Goal: Information Seeking & Learning: Compare options

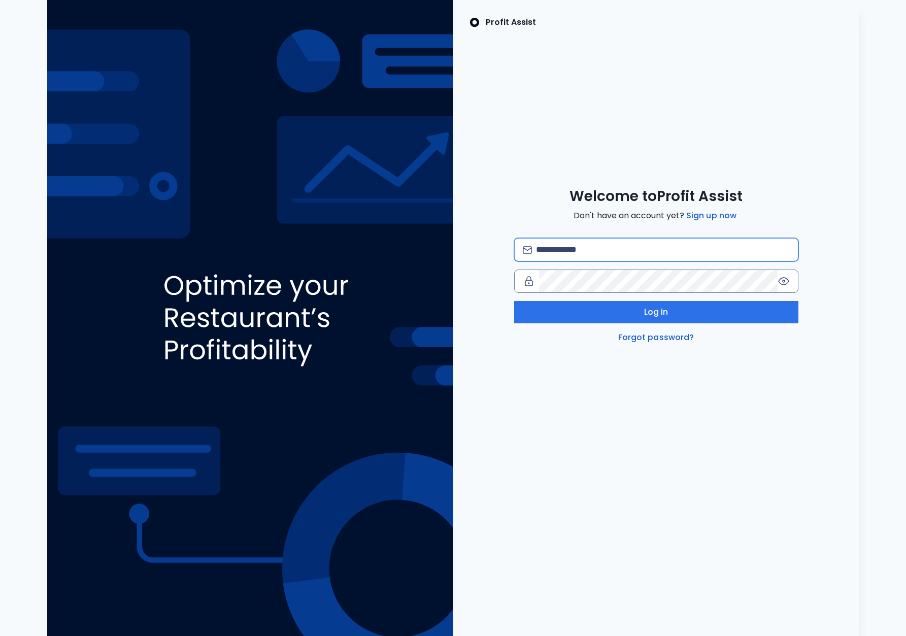
click at [617, 248] on input "email" at bounding box center [662, 250] width 253 height 22
type input "**********"
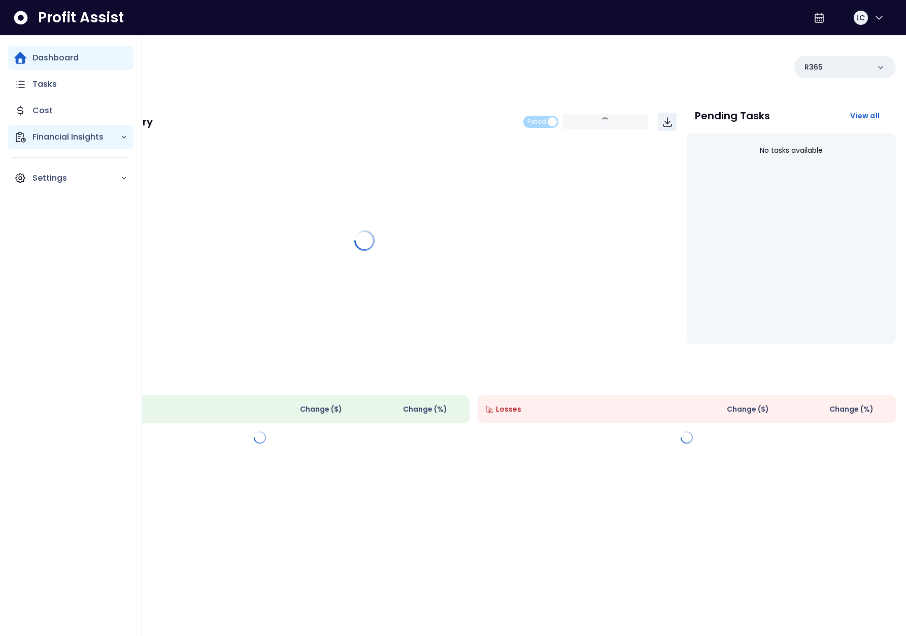
click at [31, 137] on div "Financial Insights" at bounding box center [70, 137] width 125 height 24
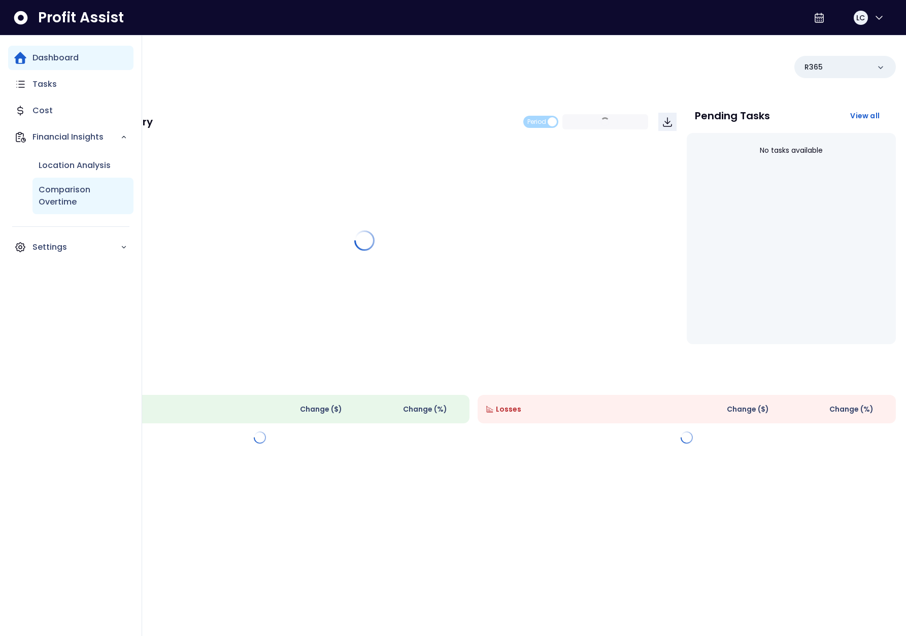
click at [62, 191] on p "Comparison Overtime" at bounding box center [83, 196] width 89 height 24
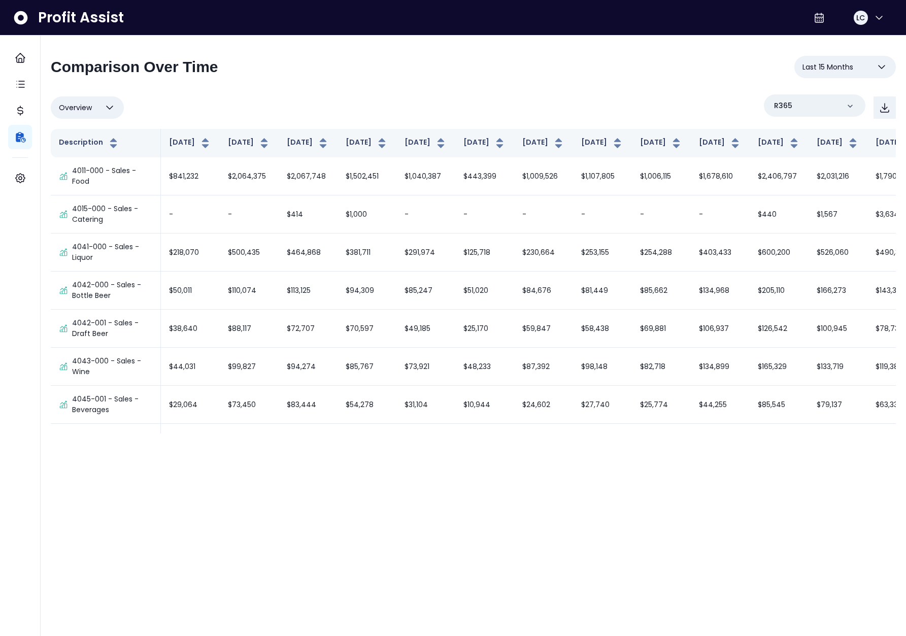
click at [848, 66] on span "Last 15 Months" at bounding box center [827, 67] width 51 height 12
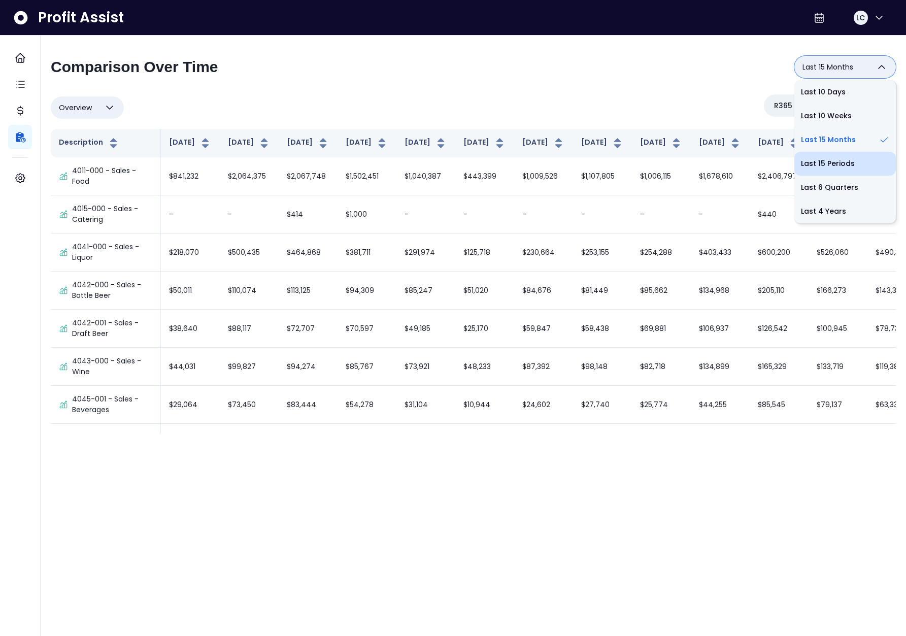
click at [834, 156] on li "Last 15 Periods" at bounding box center [845, 164] width 102 height 24
type input "**********"
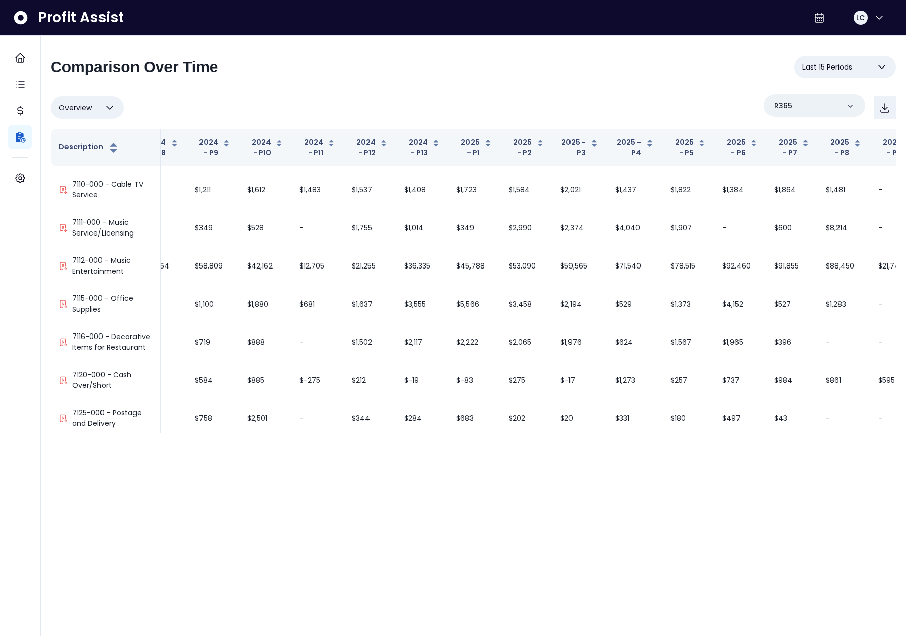
scroll to position [4402, 81]
click at [835, 66] on span "Last 15 Periods" at bounding box center [827, 67] width 50 height 12
click at [726, 76] on div "**********" at bounding box center [473, 71] width 845 height 30
click at [797, 98] on div "R365" at bounding box center [815, 105] width 102 height 22
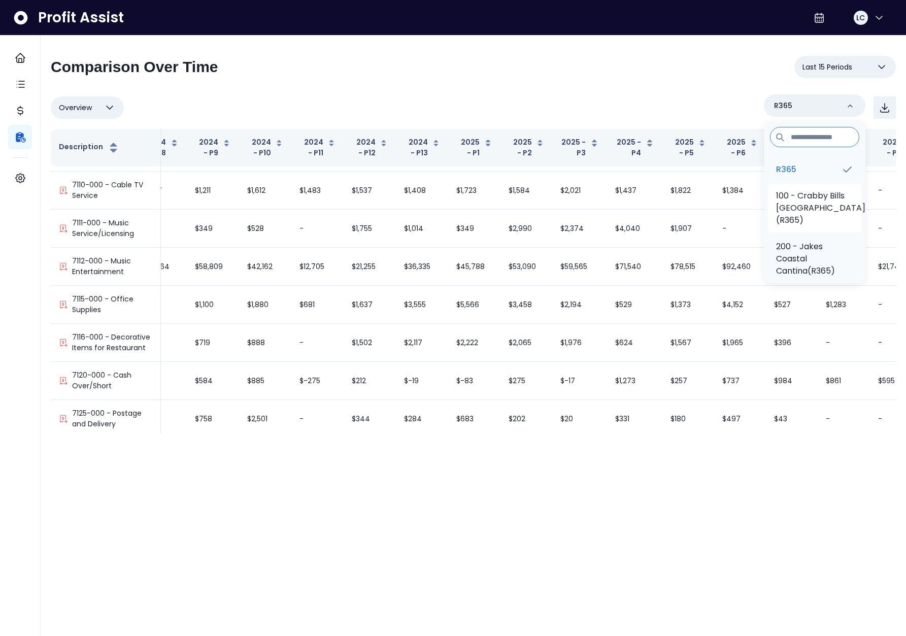
click at [814, 213] on p "100 - Crabby Bills [GEOGRAPHIC_DATA](R365)" at bounding box center [820, 208] width 89 height 37
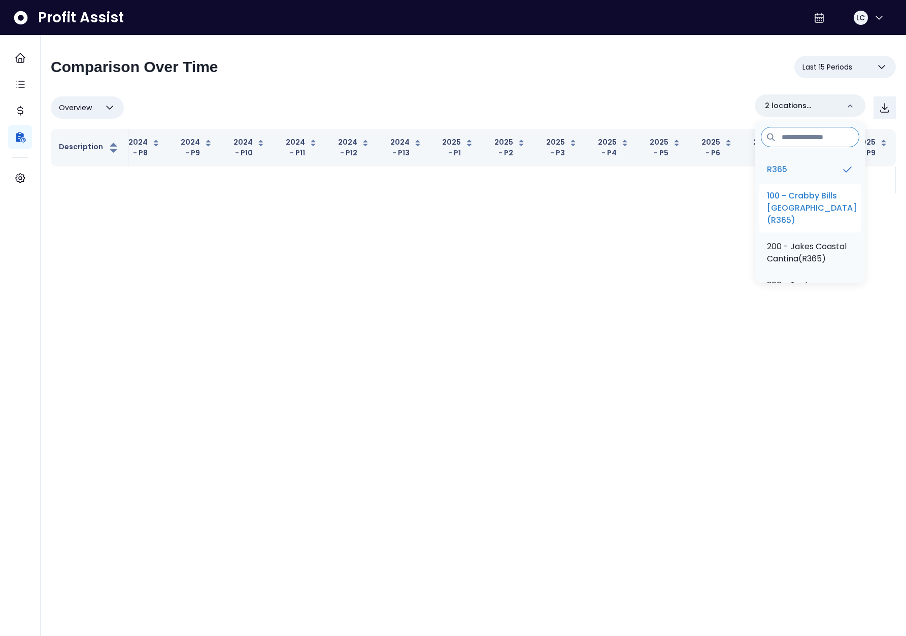
scroll to position [0, 36]
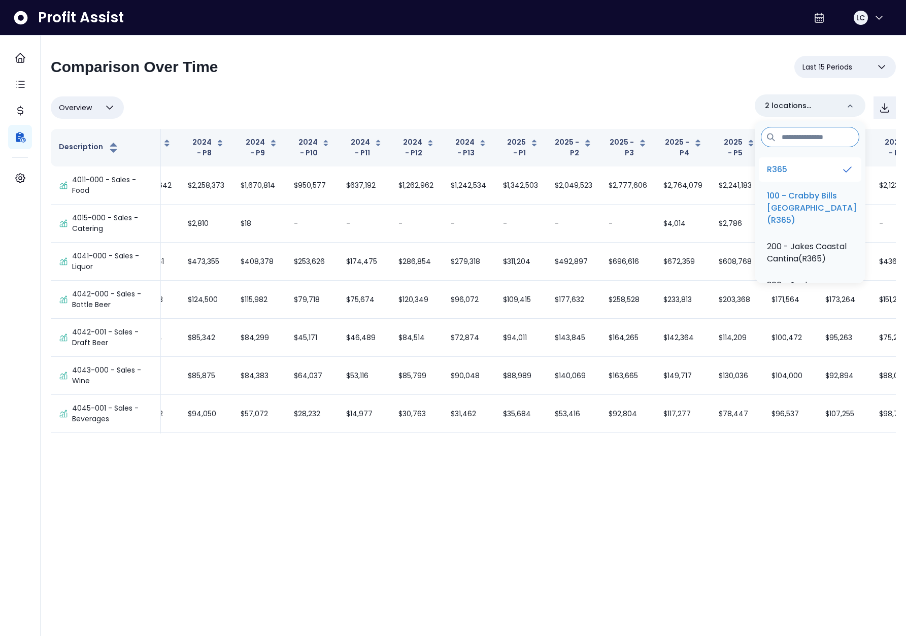
click at [806, 173] on li "R365" at bounding box center [810, 169] width 103 height 24
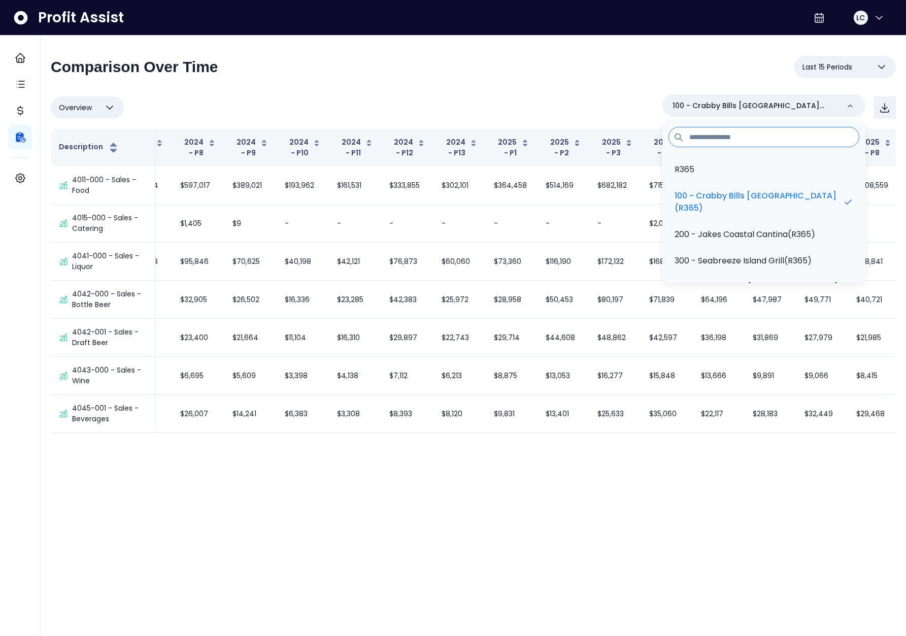
click at [604, 97] on div "Overview Overview % of cost % of sales % of budget ******** 100 - Crabby Bills …" at bounding box center [473, 107] width 845 height 26
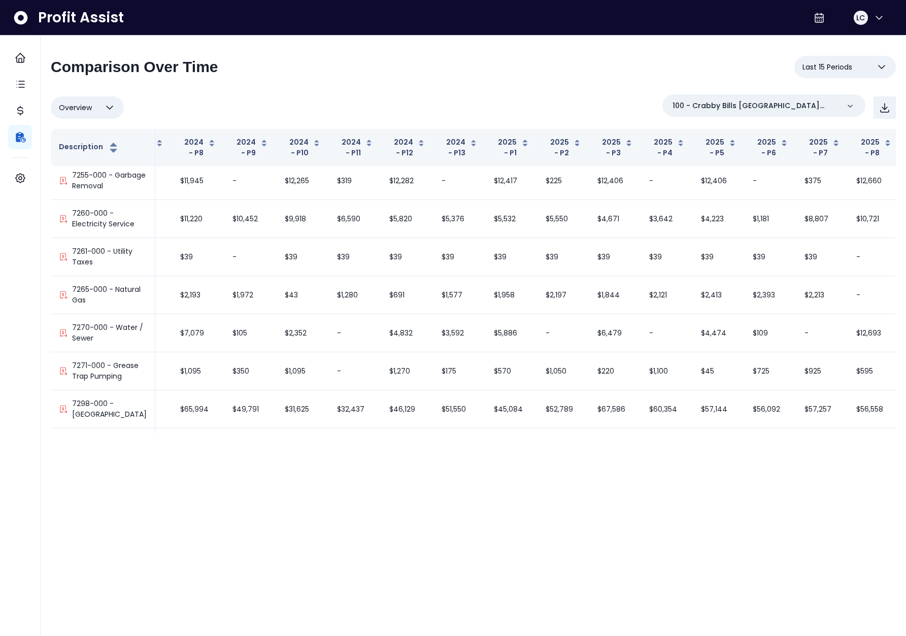
scroll to position [5871, 36]
click at [783, 109] on p "100 - Crabby Bills [GEOGRAPHIC_DATA](R365)" at bounding box center [756, 106] width 166 height 11
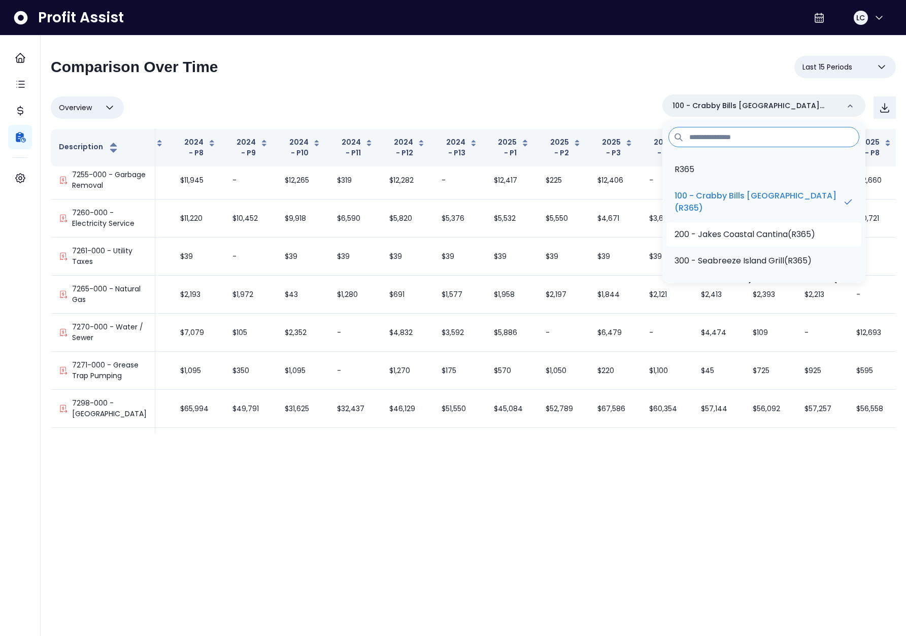
click at [778, 234] on p "200 - Jakes Coastal Cantina(R365)" at bounding box center [745, 234] width 141 height 12
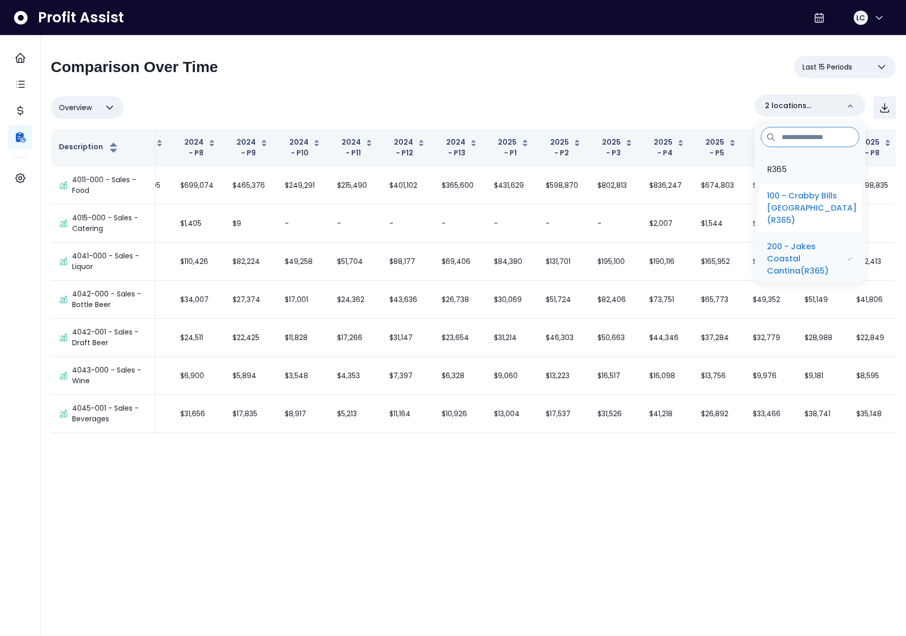
click at [807, 213] on p "100 - Crabby Bills [GEOGRAPHIC_DATA](R365)" at bounding box center [812, 208] width 90 height 37
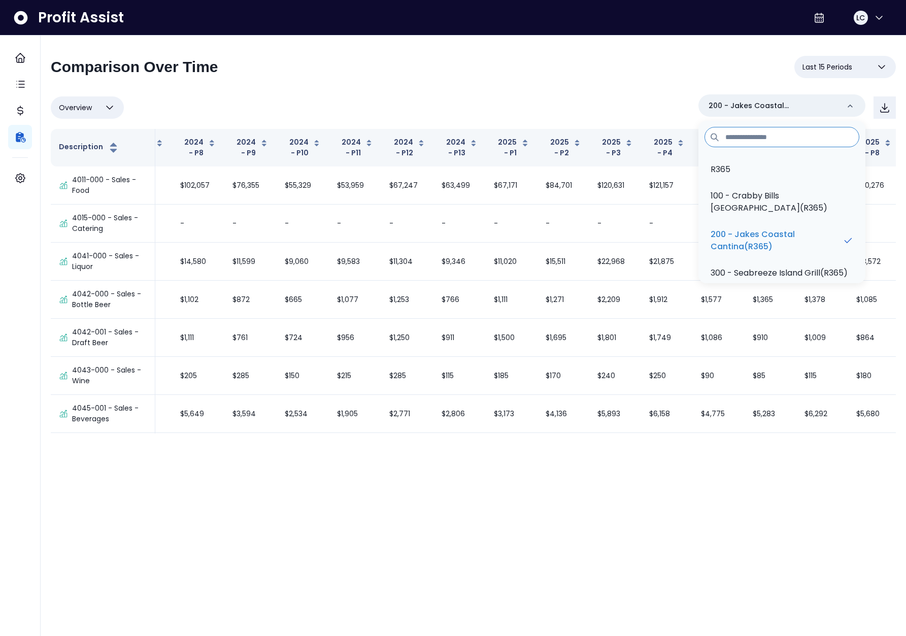
click at [633, 76] on div "**********" at bounding box center [473, 71] width 845 height 30
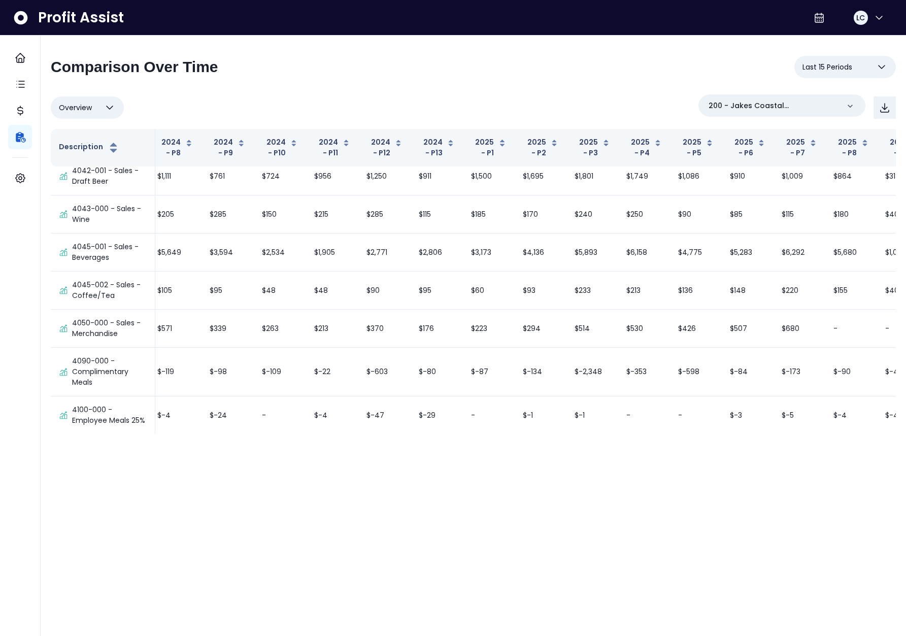
scroll to position [183, 58]
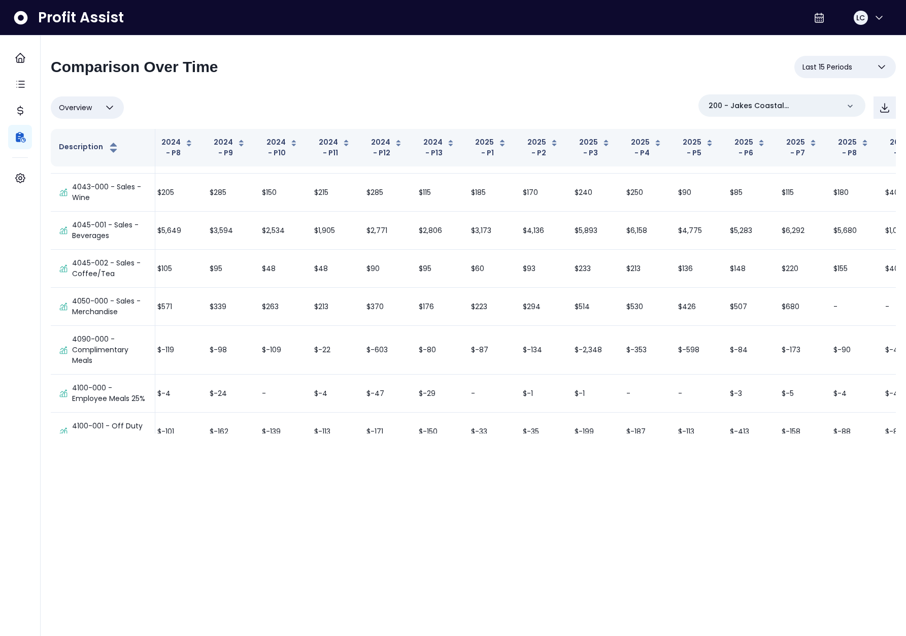
click at [866, 62] on button "Last 15 Periods" at bounding box center [845, 67] width 102 height 22
click at [745, 91] on div "**********" at bounding box center [473, 245] width 845 height 378
click at [758, 106] on p "200 - Jakes Coastal Cantina(R365)" at bounding box center [774, 106] width 130 height 11
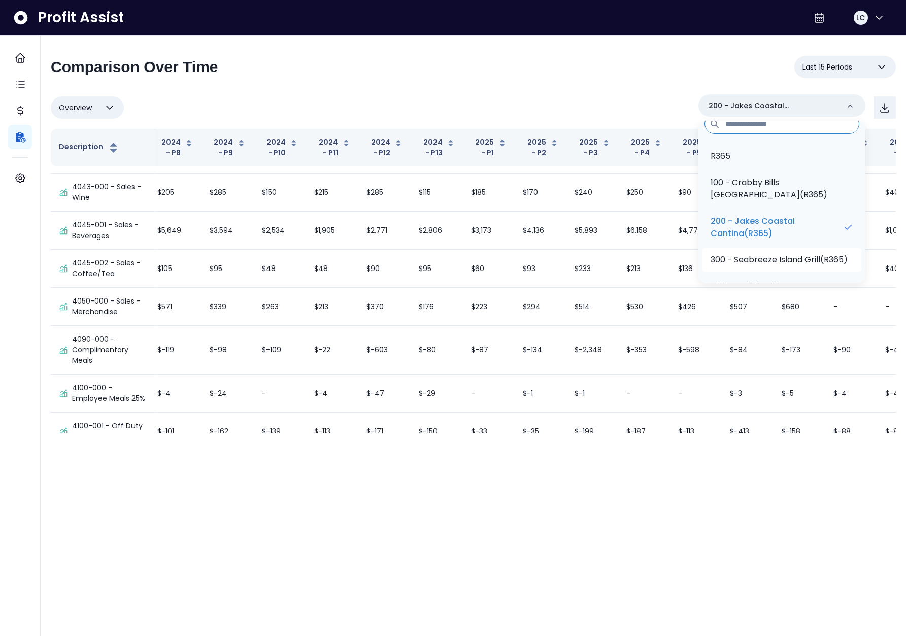
scroll to position [126, 0]
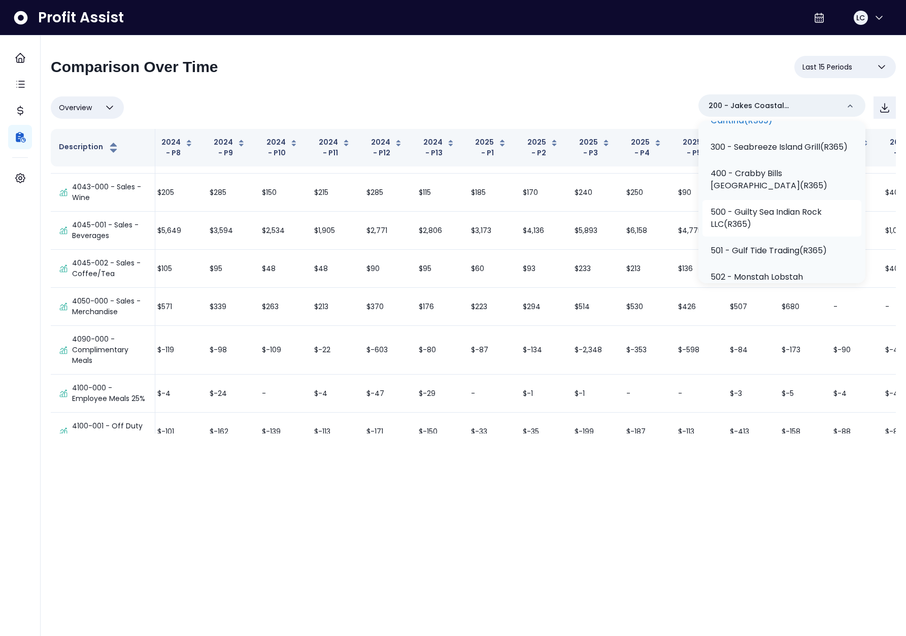
click at [793, 224] on p "500 - Guilty Sea Indian Rock LLC(R365)" at bounding box center [782, 218] width 143 height 24
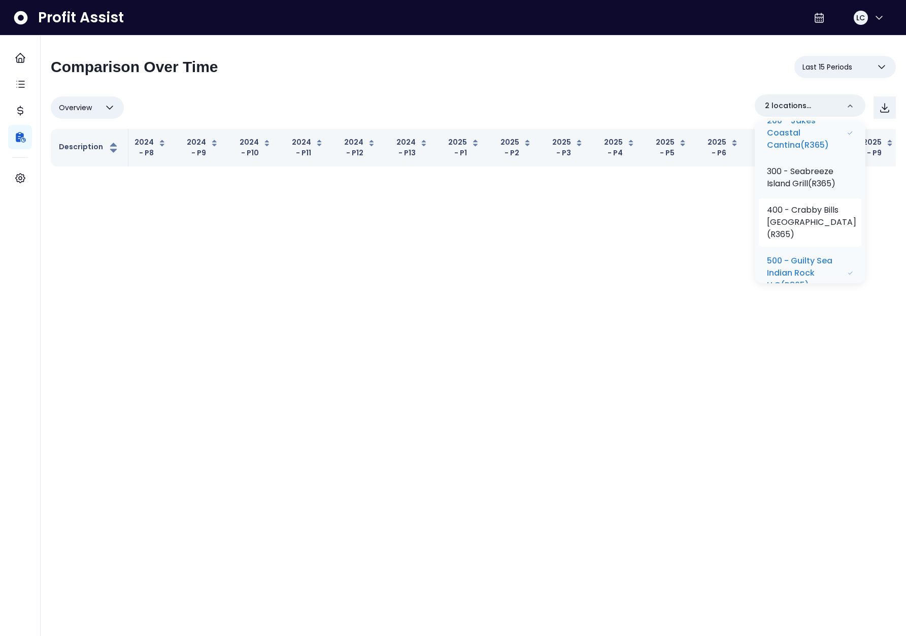
scroll to position [0, 36]
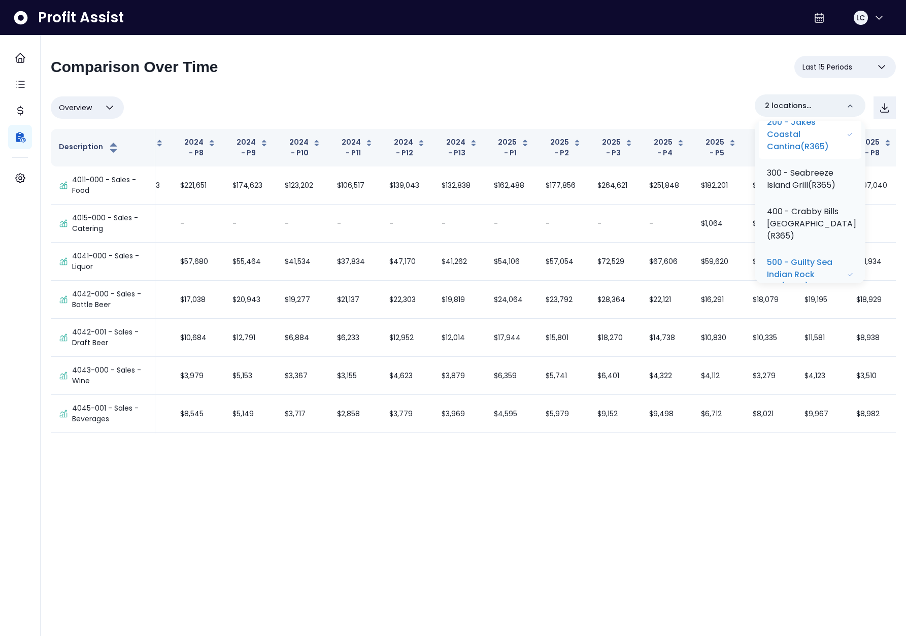
click at [812, 138] on p "200 - Jakes Coastal Cantina(R365)" at bounding box center [807, 134] width 80 height 37
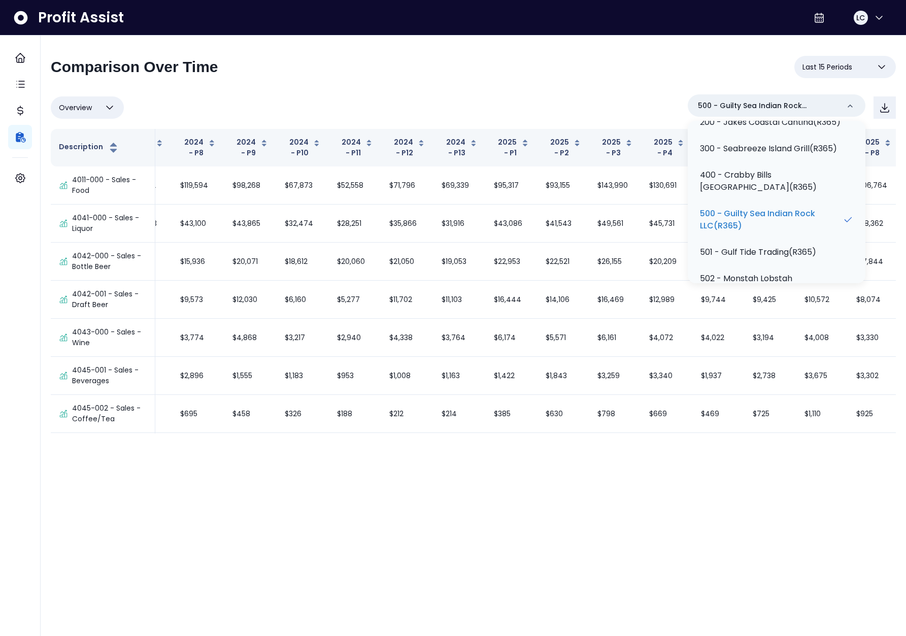
click at [622, 108] on div "Overview Overview % of cost % of sales % of budget ******** 500 - Guilty Sea In…" at bounding box center [473, 107] width 845 height 26
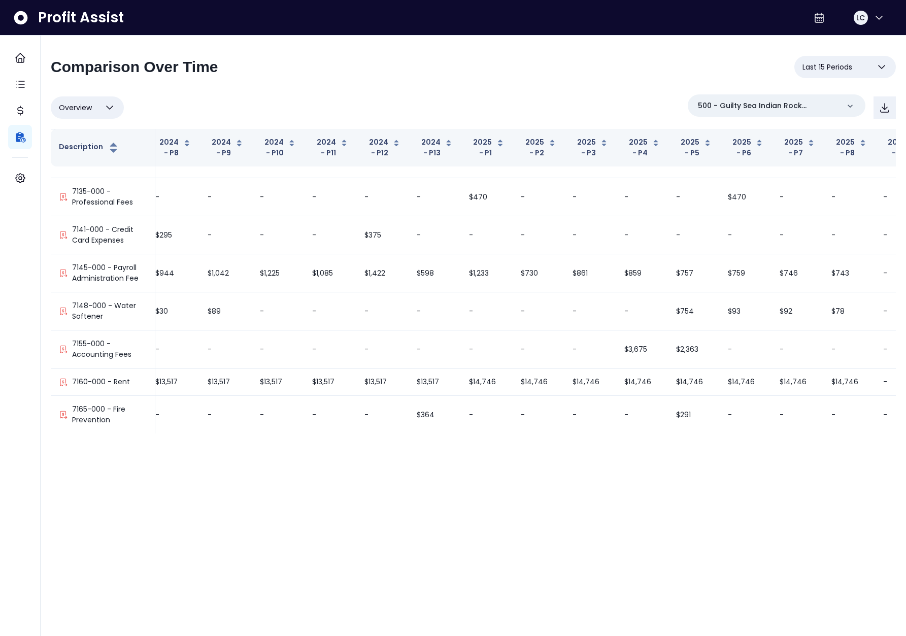
scroll to position [3576, 60]
click at [780, 98] on div "500 - Guilty Sea Indian Rock LLC(R365)" at bounding box center [777, 105] width 178 height 22
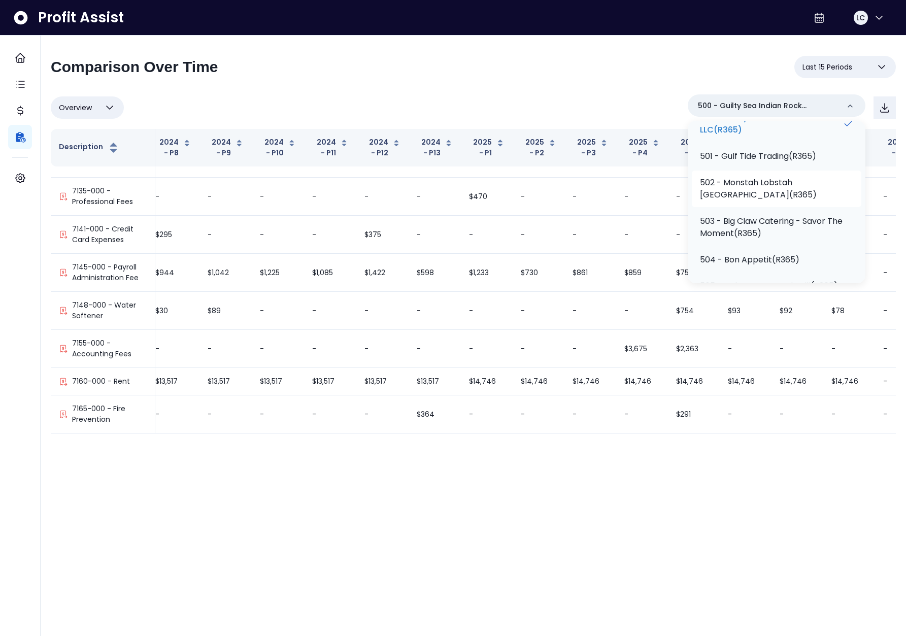
click at [771, 197] on p "502 - Monstah Lobstah [GEOGRAPHIC_DATA](R365)" at bounding box center [776, 189] width 153 height 24
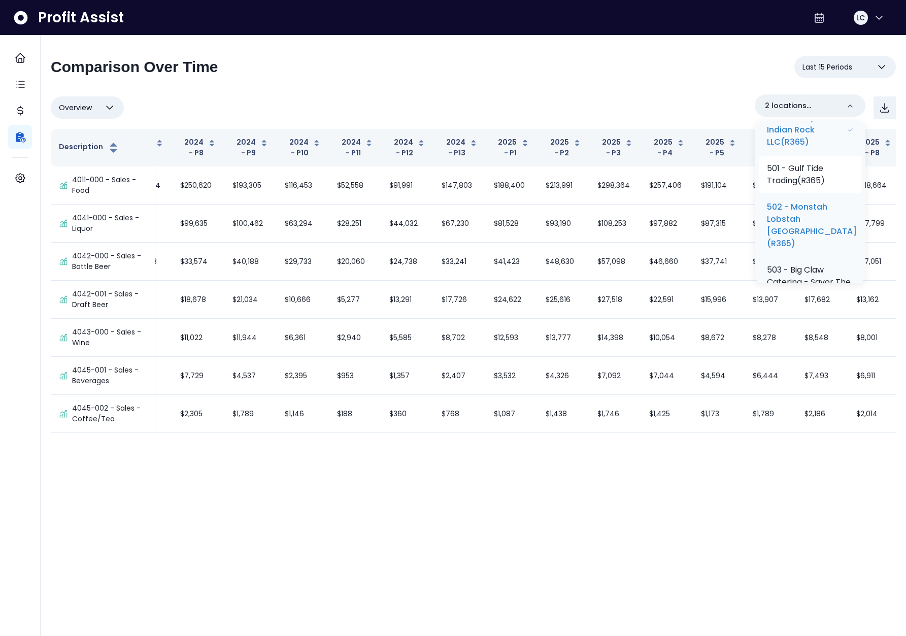
click at [802, 148] on p "500 - Guilty Sea Indian Rock LLC(R365)" at bounding box center [807, 130] width 80 height 37
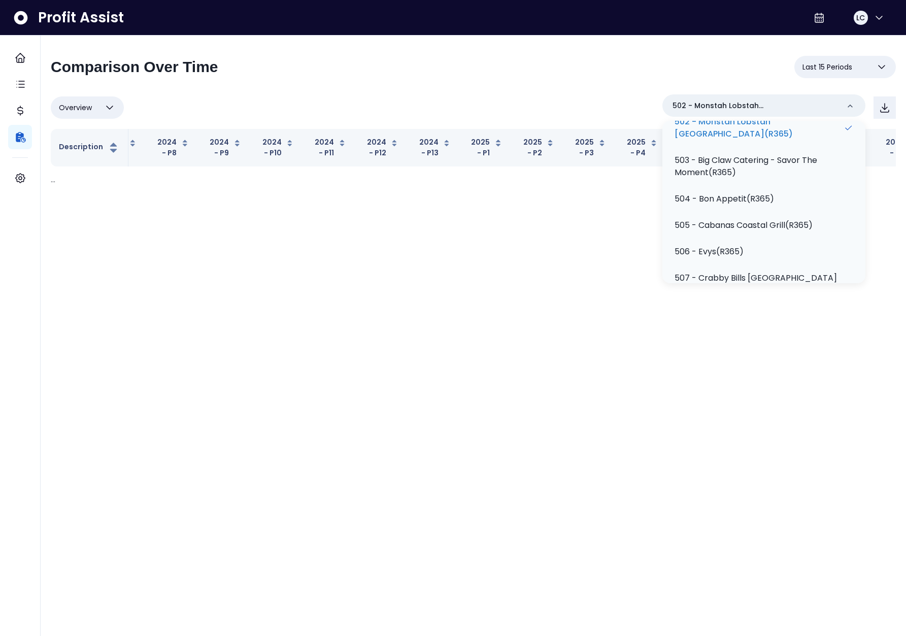
scroll to position [196, 0]
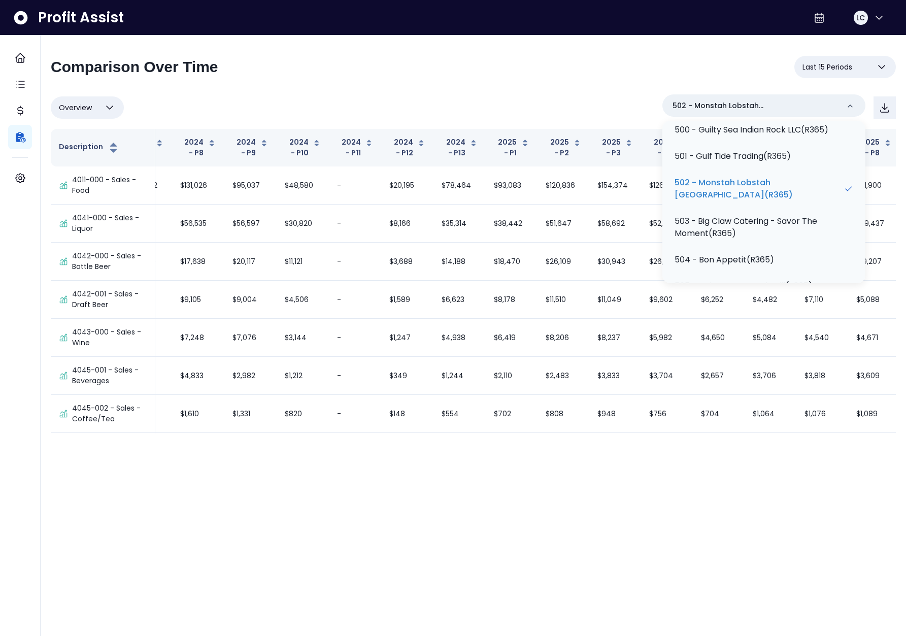
click at [573, 107] on div "Overview Overview % of cost % of sales % of budget ******** 502 - [GEOGRAPHIC_D…" at bounding box center [473, 107] width 845 height 26
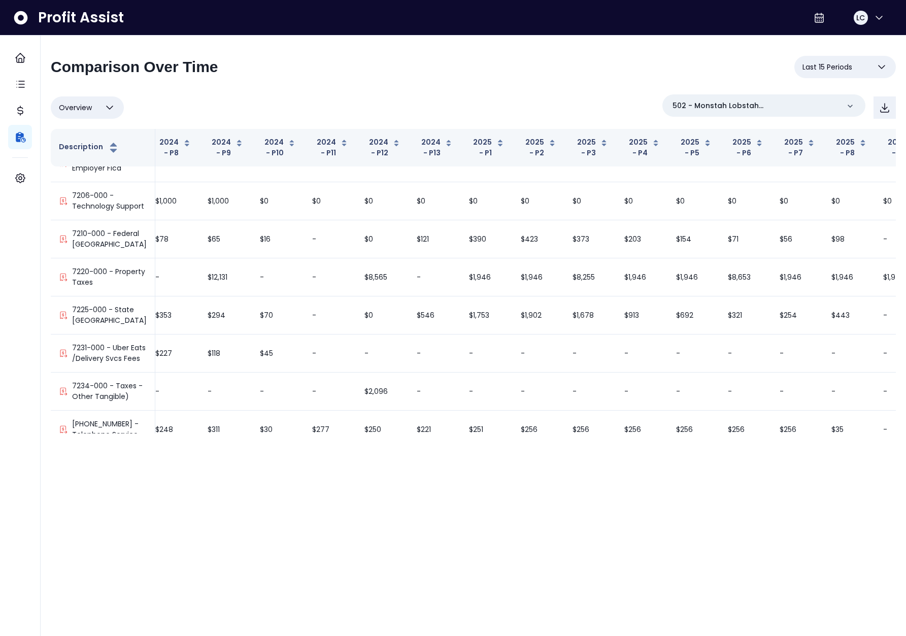
scroll to position [4346, 60]
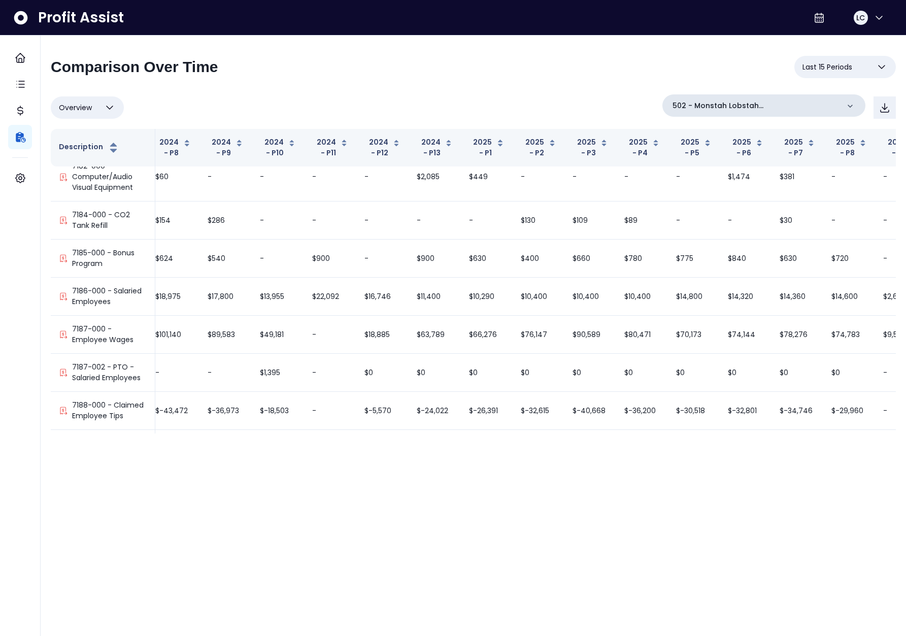
click at [808, 103] on p "502 - Monstah Lobstah [GEOGRAPHIC_DATA](R365)" at bounding box center [756, 106] width 166 height 11
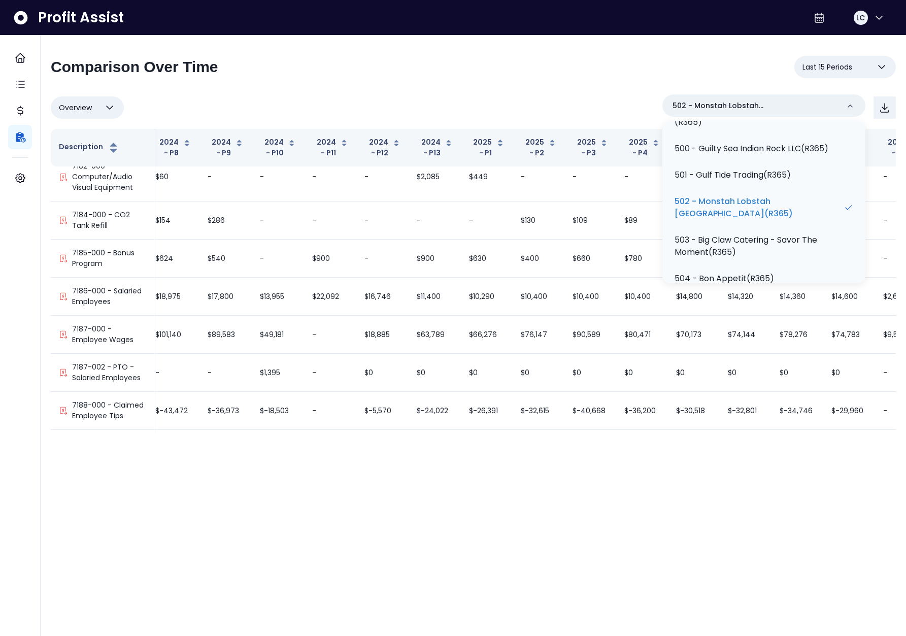
click at [765, 211] on p "502 - Monstah Lobstah [GEOGRAPHIC_DATA](R365)" at bounding box center [759, 207] width 169 height 24
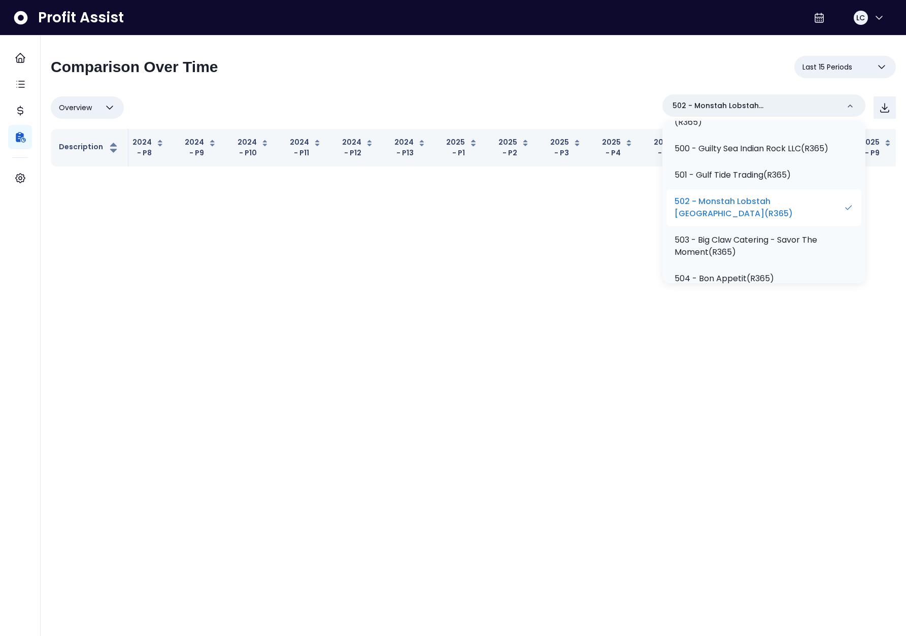
scroll to position [0, 36]
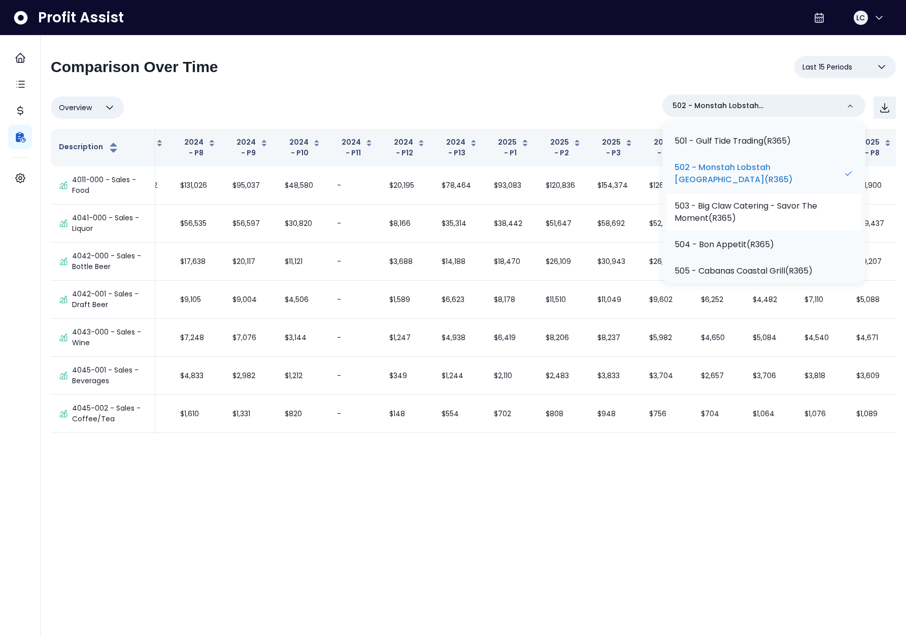
click at [764, 229] on li "503 - Big Claw Catering - Savor The Moment(R365)" at bounding box center [763, 212] width 195 height 37
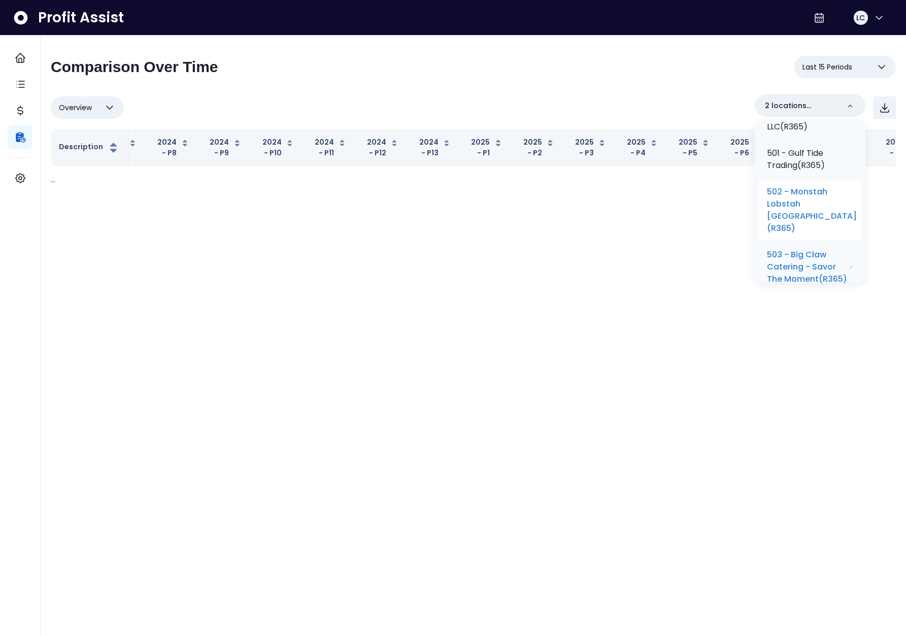
click at [796, 211] on p "502 - Monstah Lobstah [GEOGRAPHIC_DATA](R365)" at bounding box center [812, 210] width 90 height 49
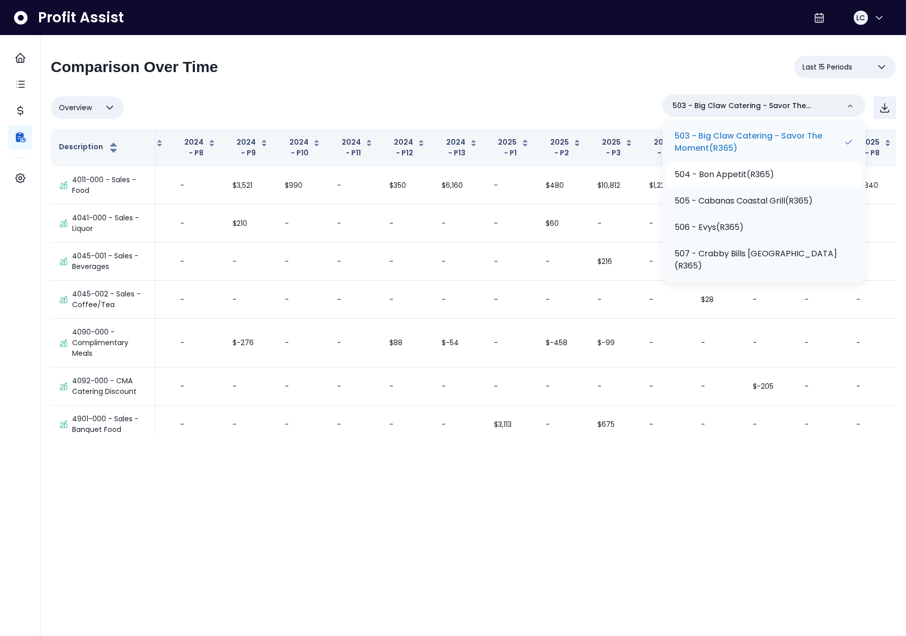
click at [740, 174] on p "504 - Bon Appetit(R365)" at bounding box center [724, 175] width 99 height 12
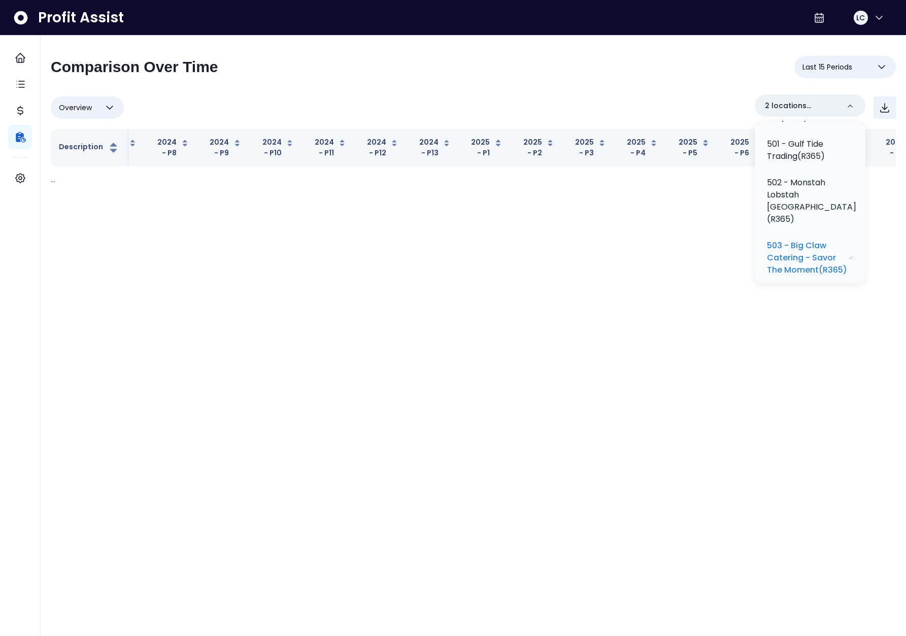
scroll to position [379, 0]
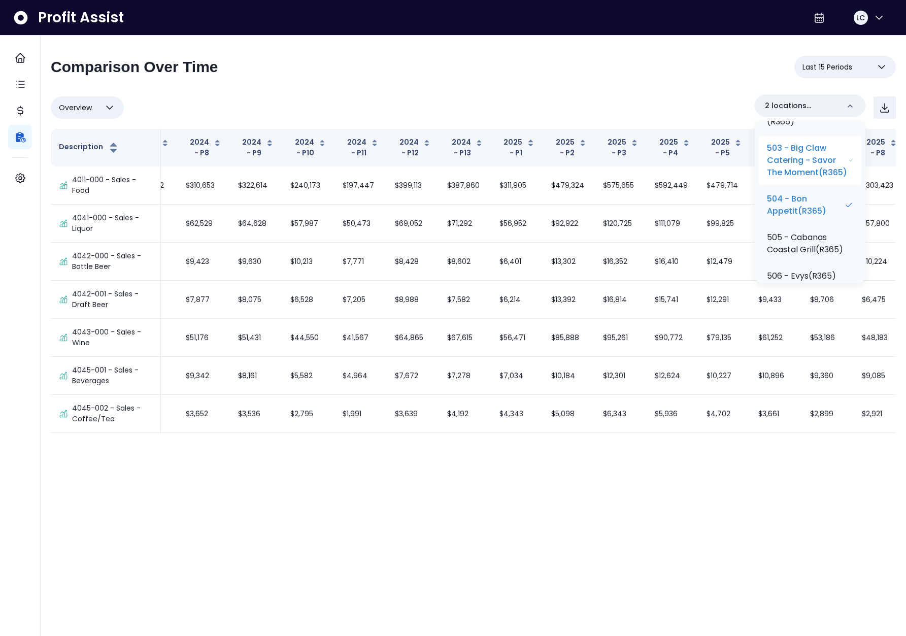
click at [799, 179] on p "503 - Big Claw Catering - Savor The Moment(R365)" at bounding box center [808, 160] width 82 height 37
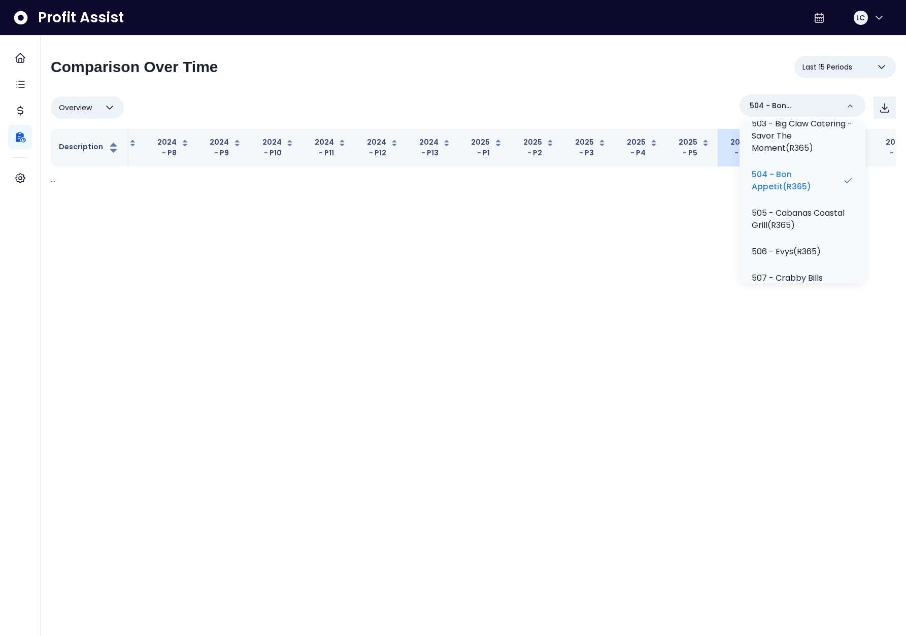
scroll to position [354, 0]
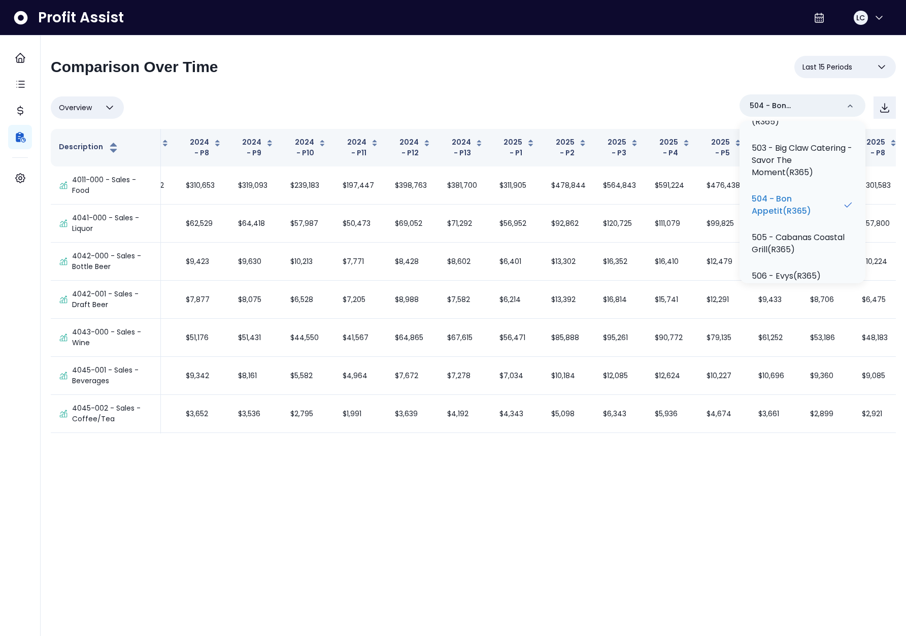
click at [654, 92] on div "**********" at bounding box center [473, 245] width 845 height 378
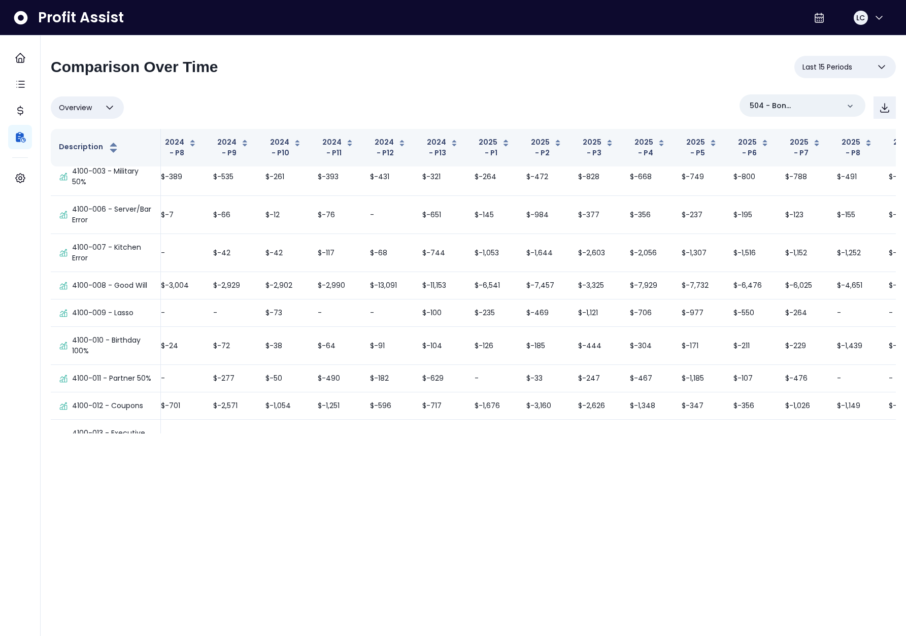
scroll to position [550, 60]
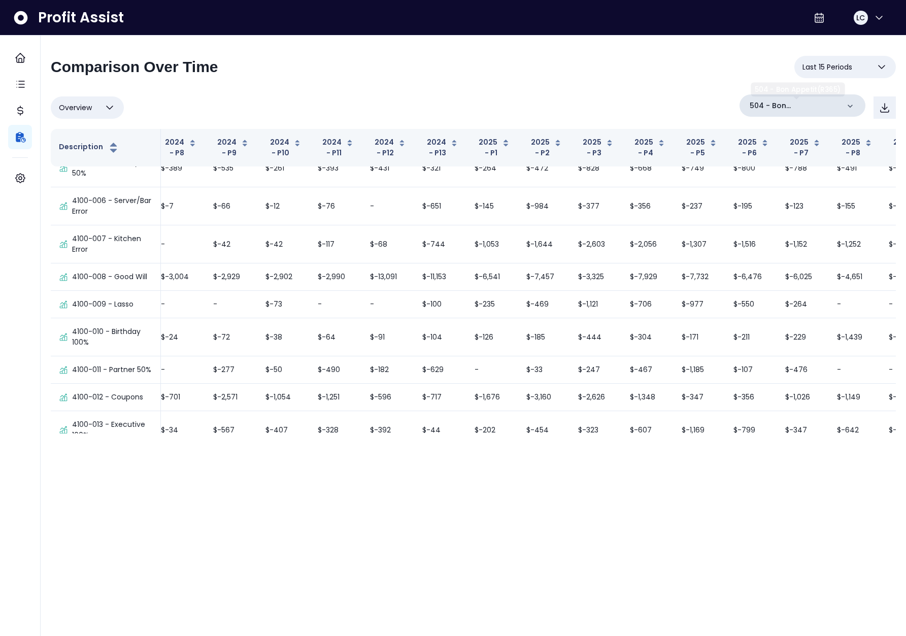
click at [828, 103] on p "504 - Bon Appetit(R365)" at bounding box center [794, 106] width 89 height 11
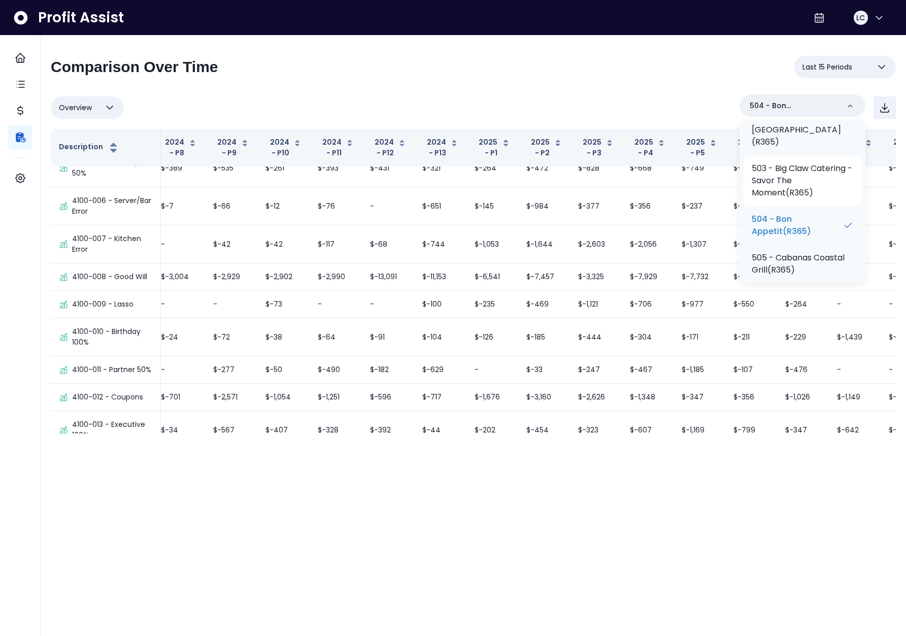
scroll to position [383, 0]
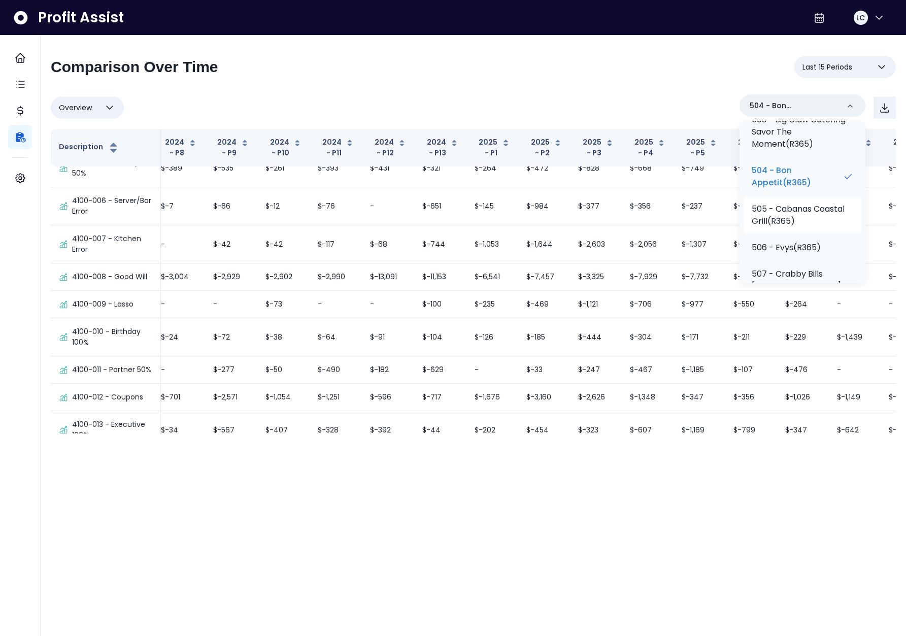
click at [793, 214] on p "505 - Cabanas Coastal Grill(R365)" at bounding box center [803, 215] width 102 height 24
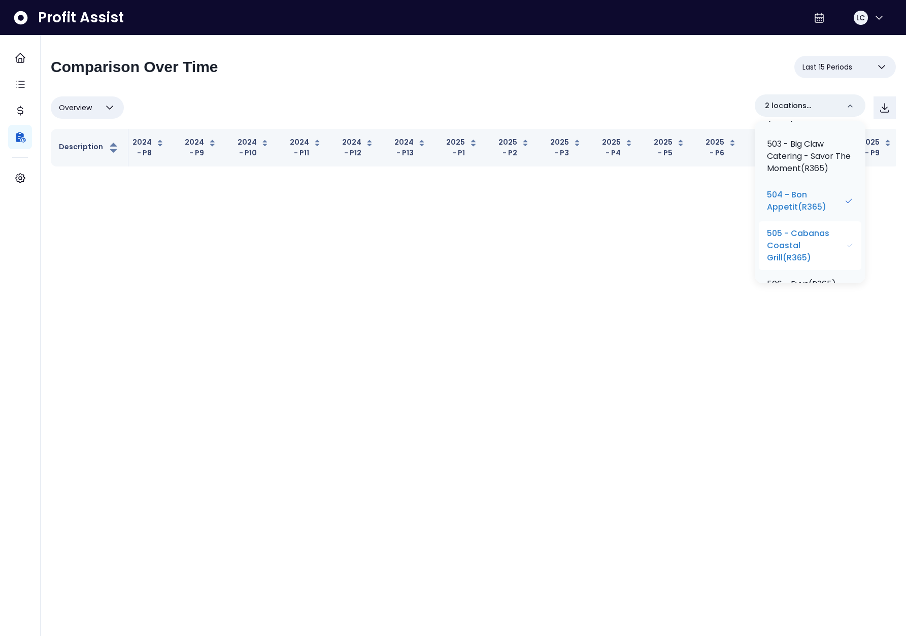
scroll to position [0, 36]
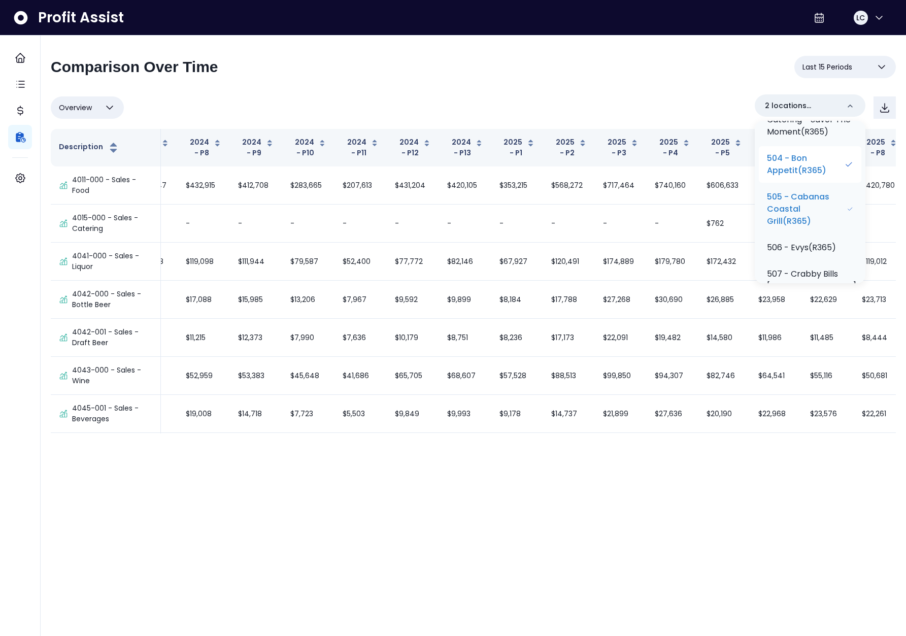
click at [803, 177] on p "504 - Bon Appetit(R365)" at bounding box center [805, 164] width 77 height 24
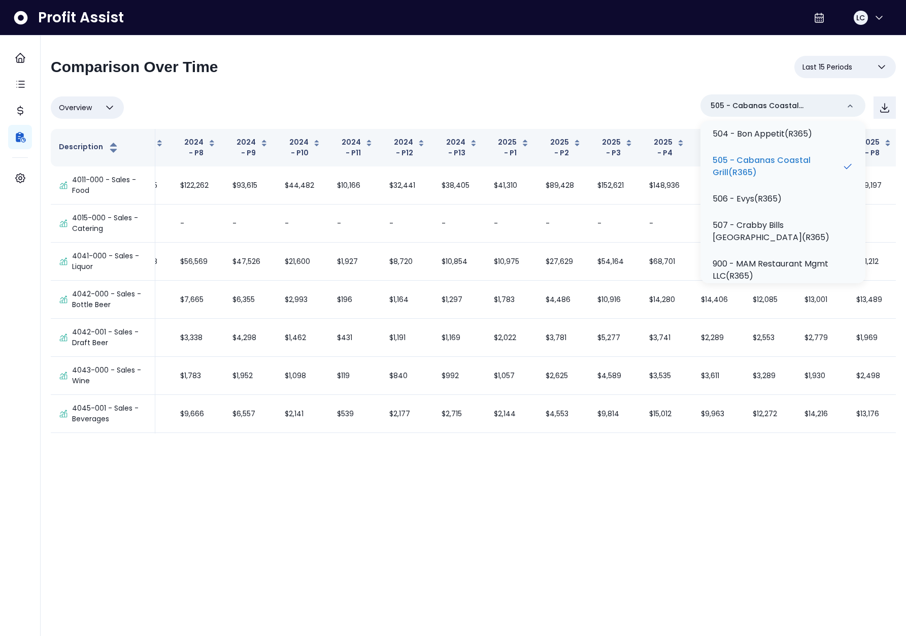
click at [623, 94] on div "Overview Overview % of cost % of sales % of budget ******** 505 - Cabanas Coast…" at bounding box center [473, 107] width 845 height 26
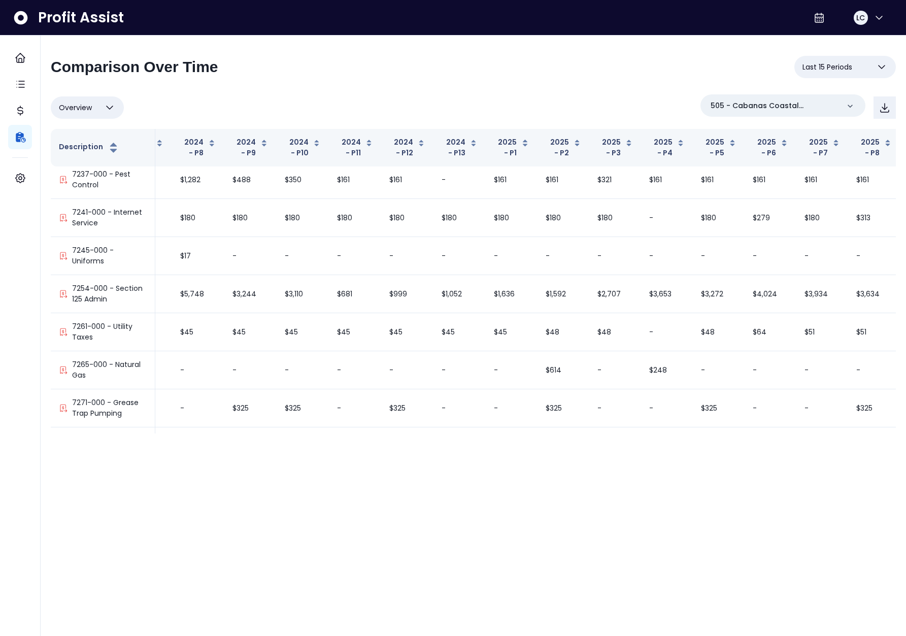
scroll to position [4909, 36]
click at [804, 107] on p "505 - Cabanas Coastal Grill(R365)" at bounding box center [775, 106] width 128 height 11
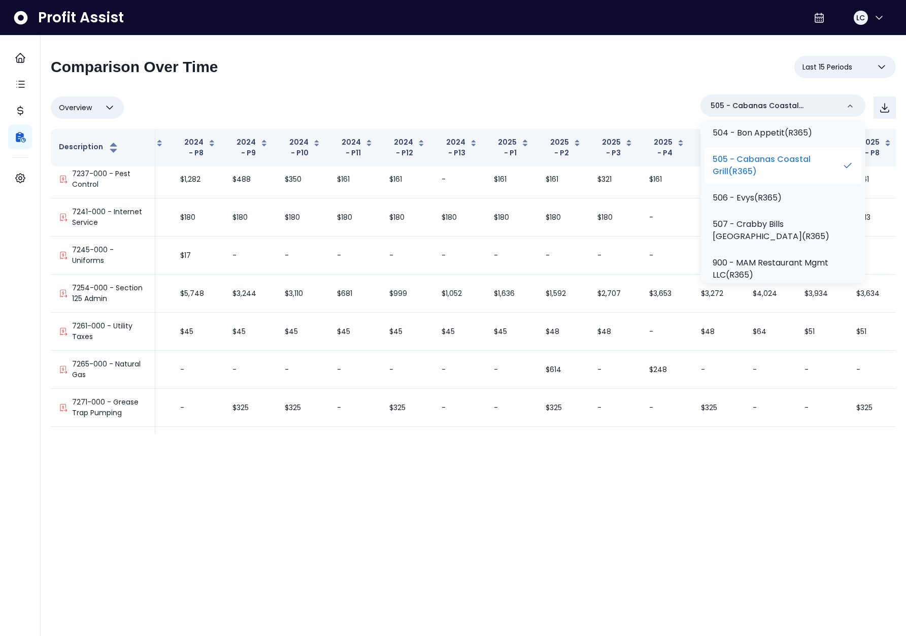
click at [782, 204] on p "506 - Evys(R365)" at bounding box center [747, 198] width 69 height 12
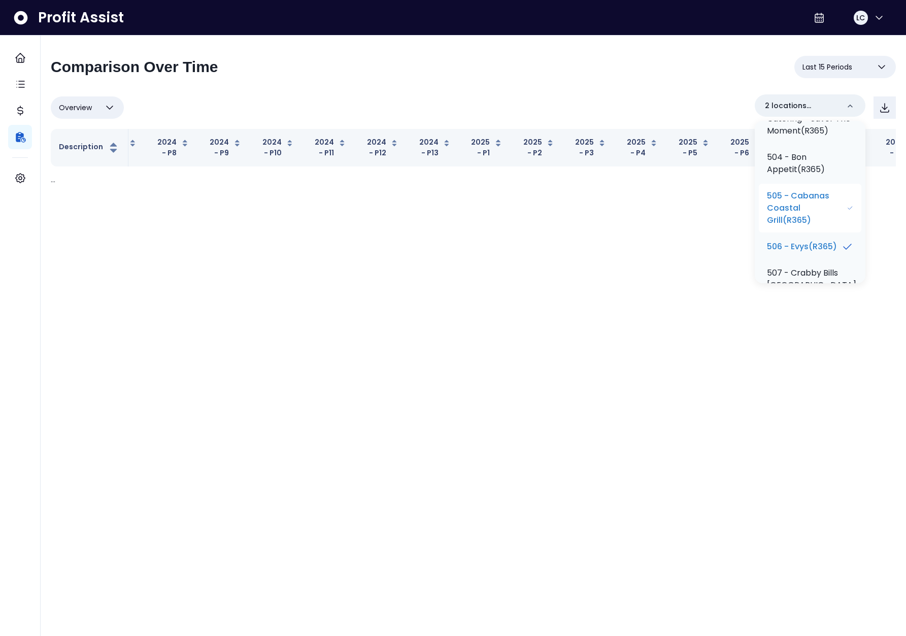
scroll to position [0, 36]
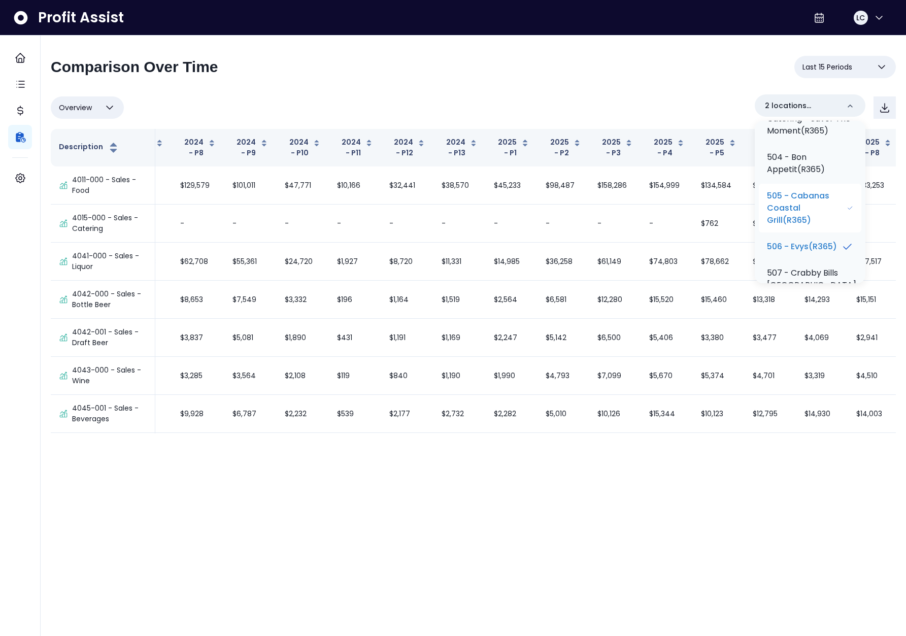
click at [811, 226] on p "505 - Cabanas Coastal Grill(R365)" at bounding box center [807, 208] width 80 height 37
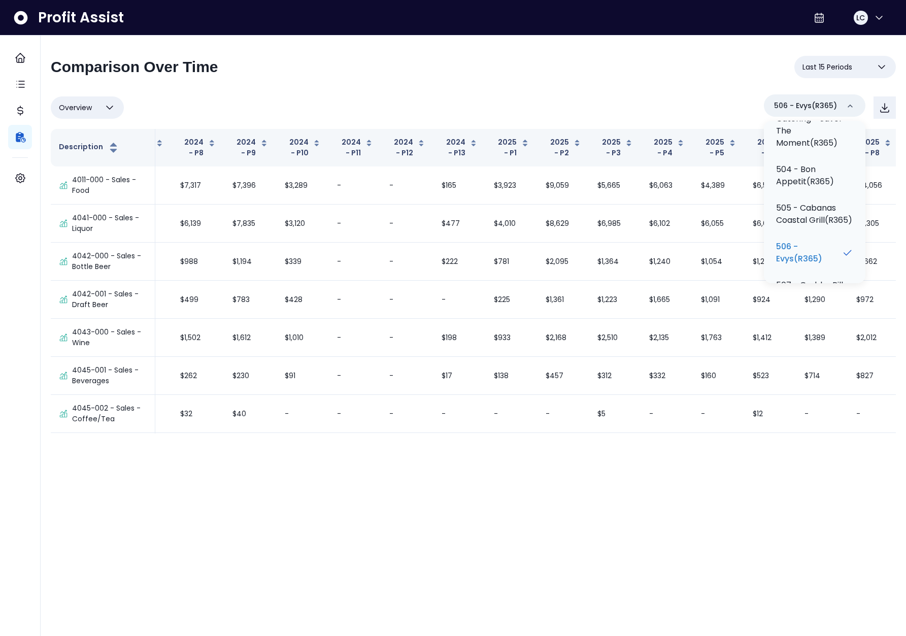
click at [689, 105] on div "Overview Overview % of cost % of sales % of budget ******** 506 - Evys(R365) R3…" at bounding box center [473, 107] width 845 height 26
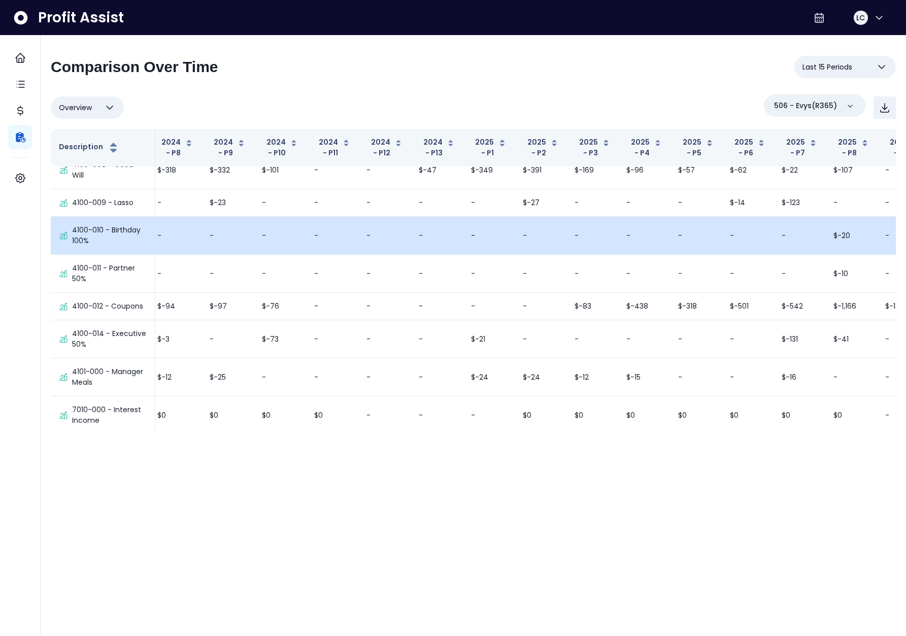
scroll to position [650, 58]
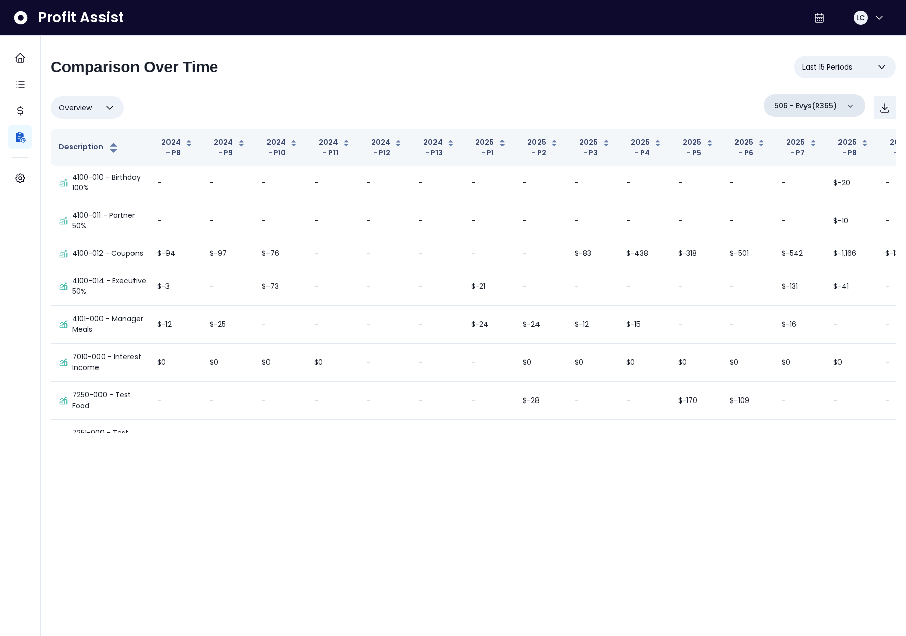
click at [817, 108] on p "506 - Evys(R365)" at bounding box center [805, 106] width 63 height 11
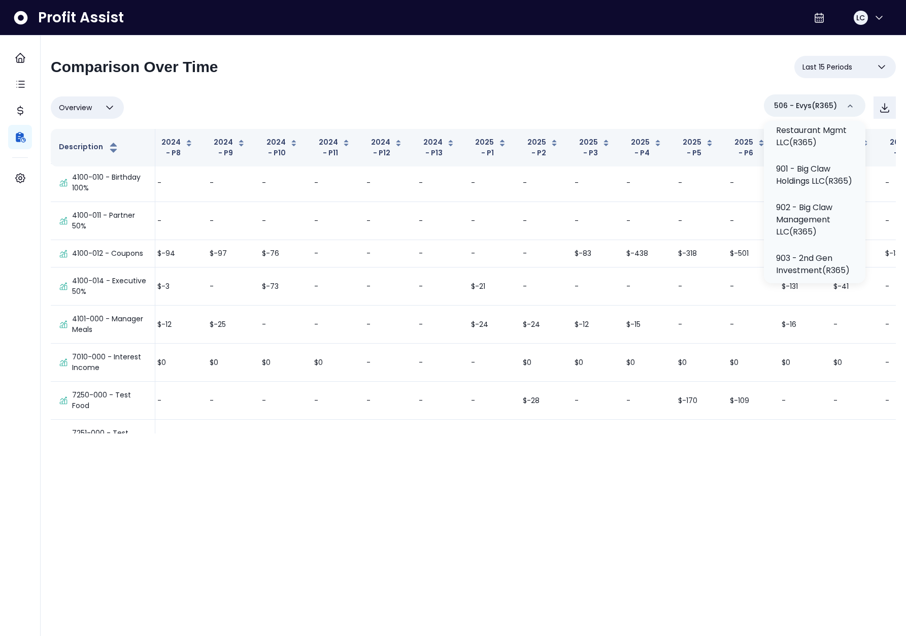
scroll to position [523, 0]
click at [820, 225] on p "507 - Crabby Bills [GEOGRAPHIC_DATA](R365)" at bounding box center [820, 207] width 89 height 37
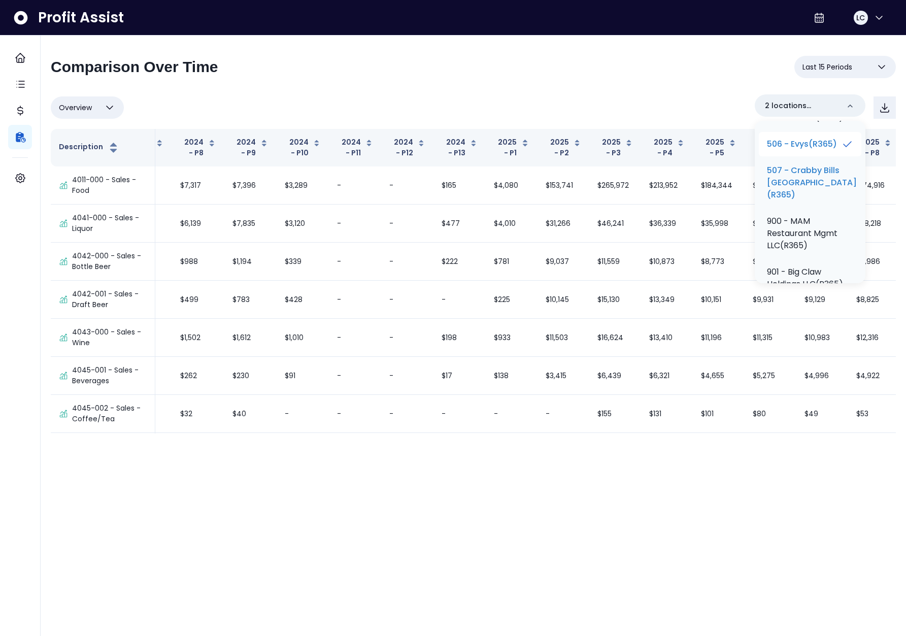
click at [813, 150] on p "506 - Evys(R365)" at bounding box center [802, 144] width 70 height 12
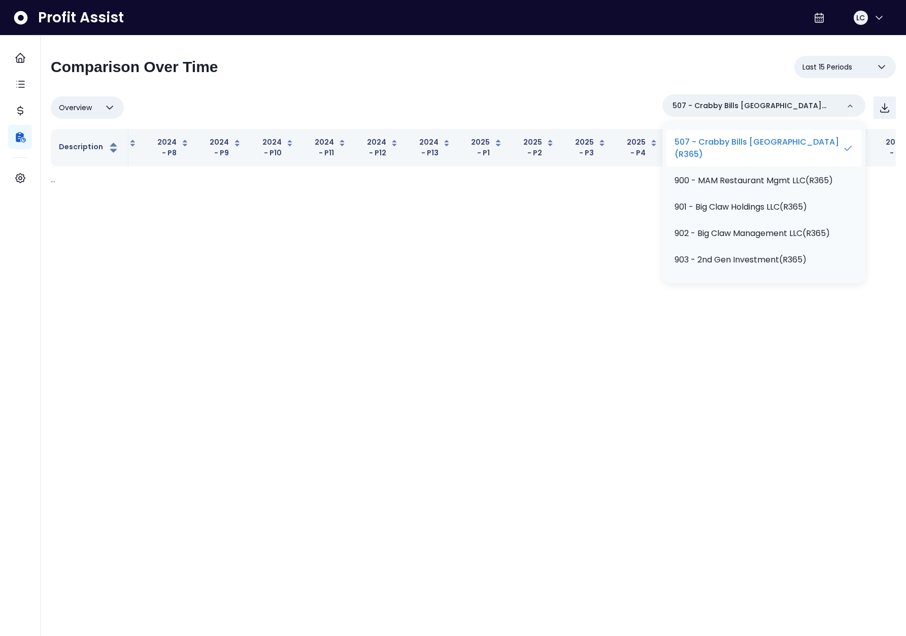
scroll to position [389, 0]
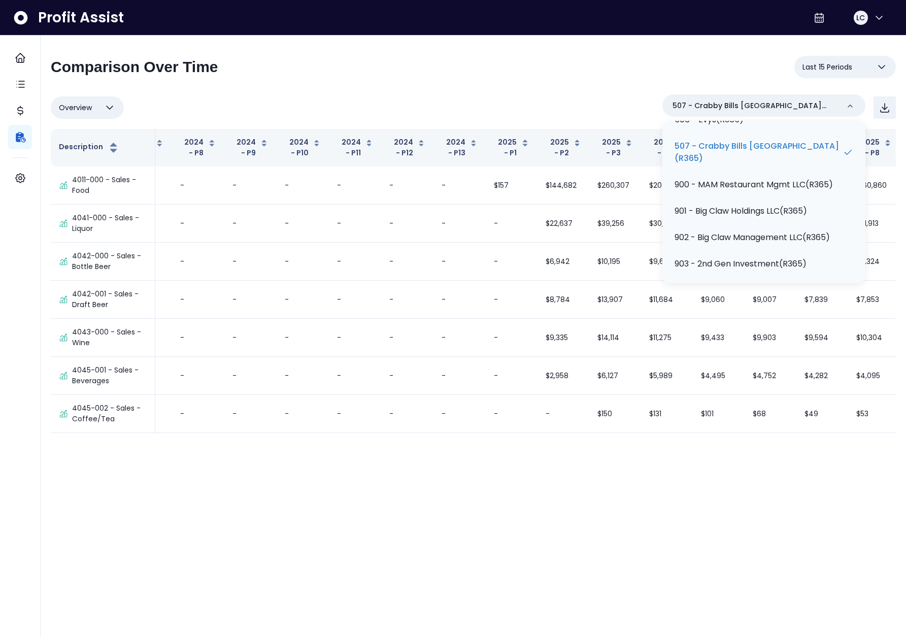
click at [596, 98] on div "Overview Overview % of cost % of sales % of budget ******** 507 - Crabby Bills …" at bounding box center [473, 107] width 845 height 26
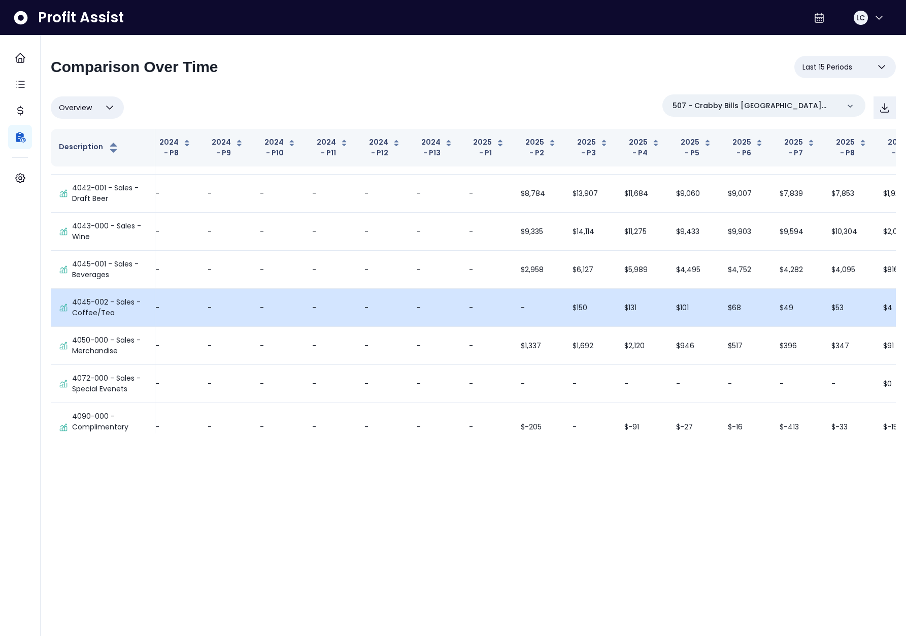
scroll to position [480, 60]
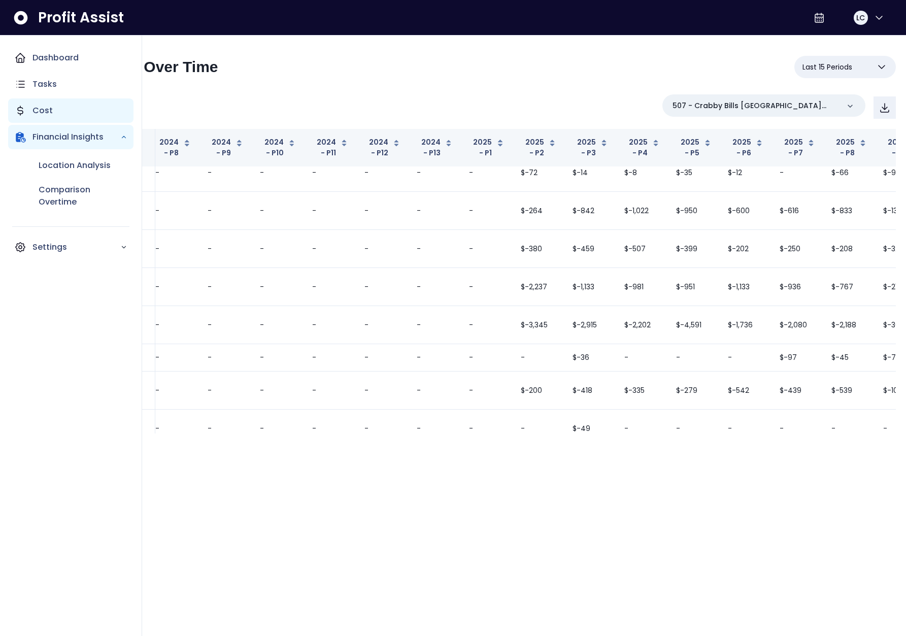
click at [28, 110] on div "Cost" at bounding box center [70, 110] width 125 height 24
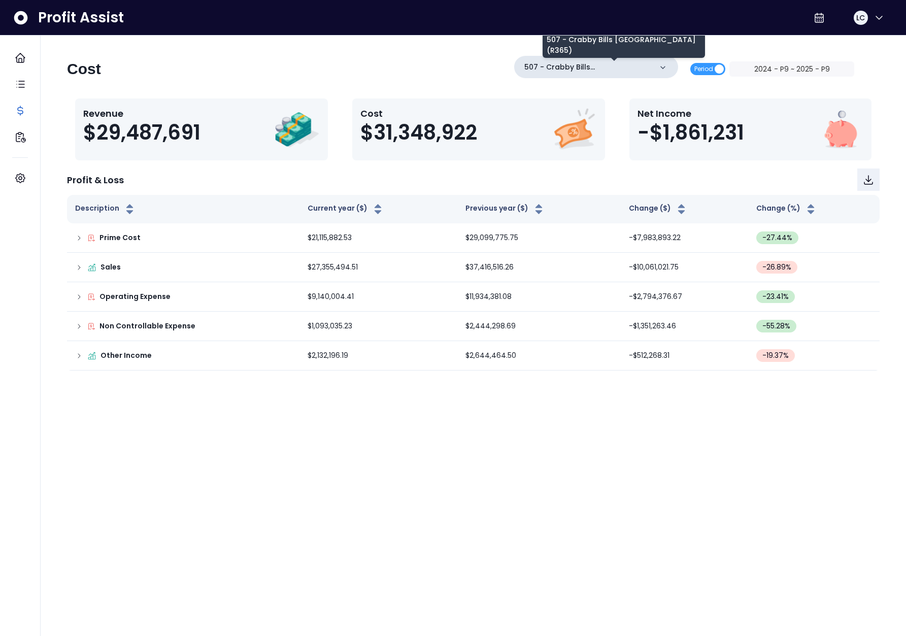
click at [646, 69] on p "507 - Crabby Bills [GEOGRAPHIC_DATA](R365)" at bounding box center [587, 67] width 127 height 11
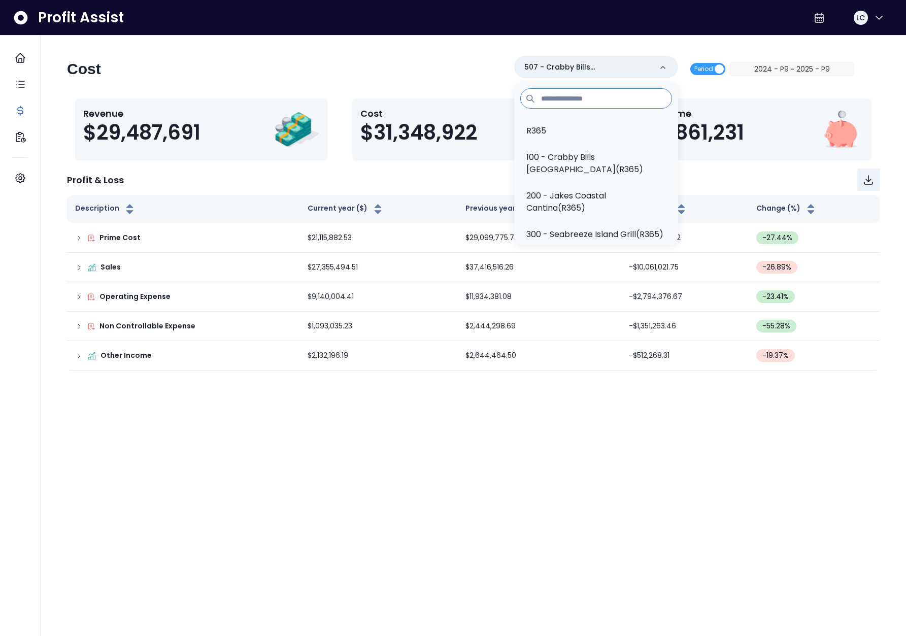
click at [609, 122] on li "R365" at bounding box center [596, 131] width 156 height 24
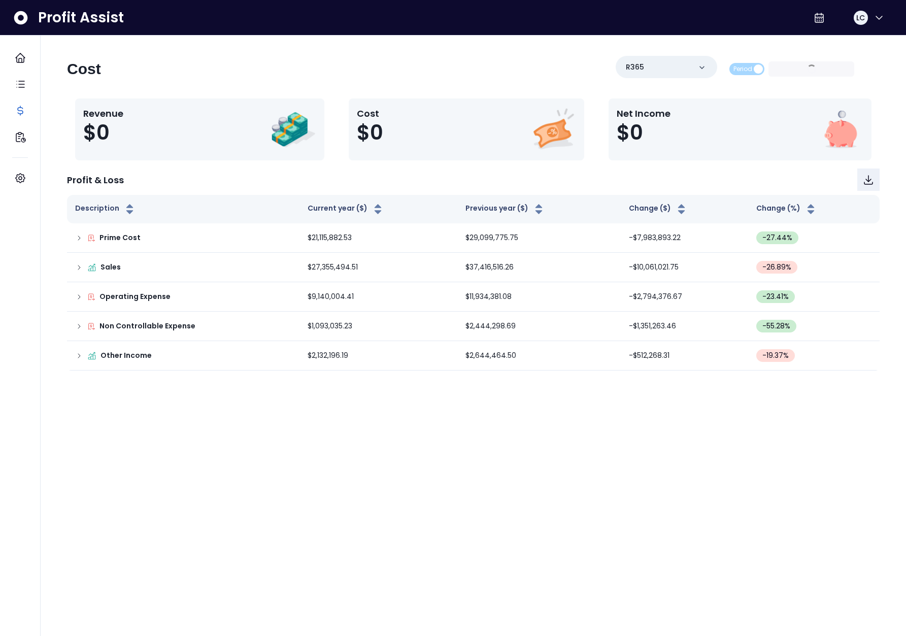
click at [807, 71] on div "Period 2024 - P9 ~ 2025 - P9" at bounding box center [791, 68] width 125 height 15
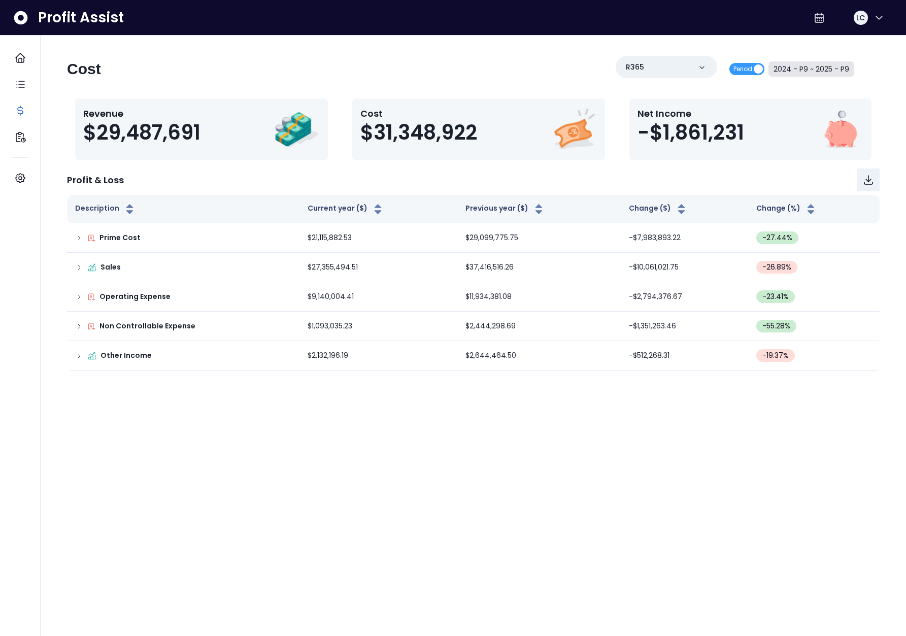
click at [810, 71] on button "2024 - P9 ~ 2025 - P9" at bounding box center [811, 68] width 86 height 15
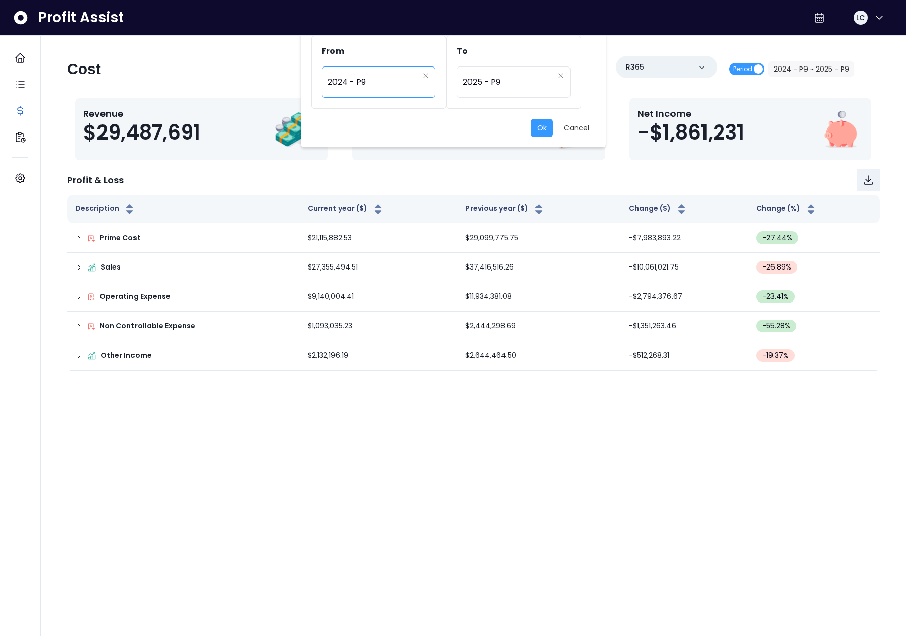
click at [356, 84] on span "2024 - P9" at bounding box center [373, 82] width 91 height 23
click at [366, 201] on span "2025 - P8" at bounding box center [379, 203] width 115 height 18
type input "*********"
click at [483, 95] on div "********* 2025 - P9" at bounding box center [514, 81] width 114 height 31
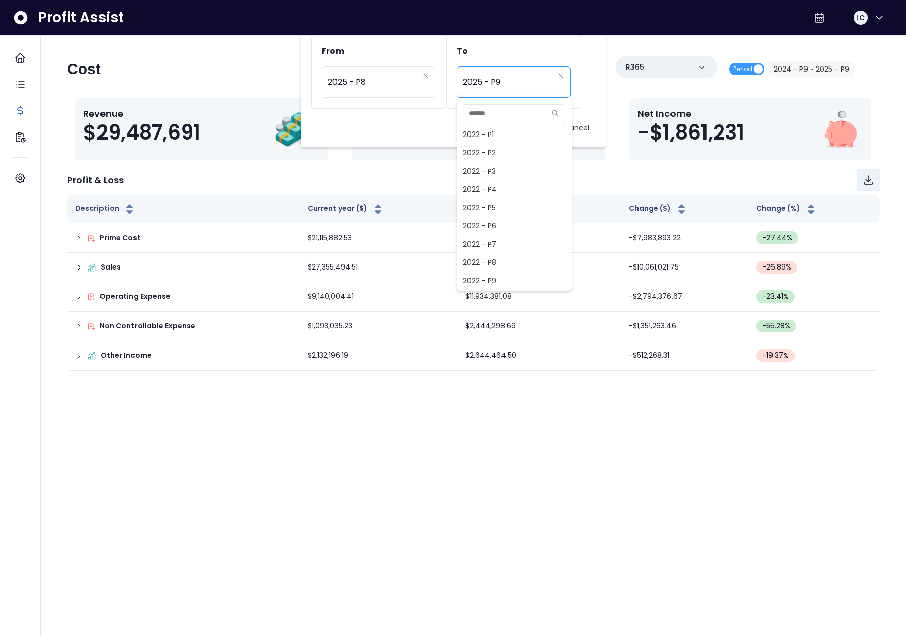
scroll to position [713, 0]
click at [500, 260] on span "2025 - P8" at bounding box center [514, 262] width 115 height 18
type input "*********"
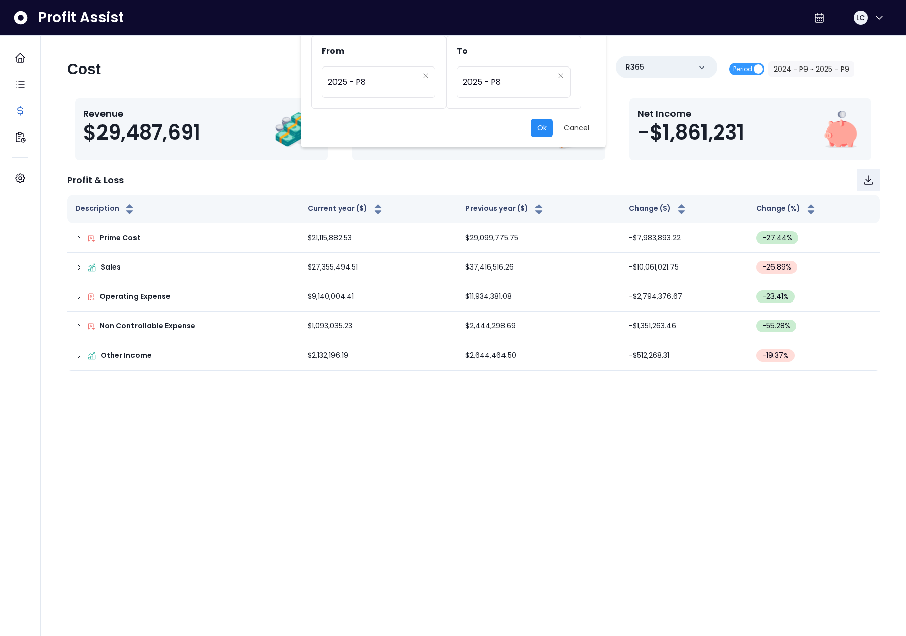
click at [544, 129] on button "Ok" at bounding box center [542, 128] width 22 height 18
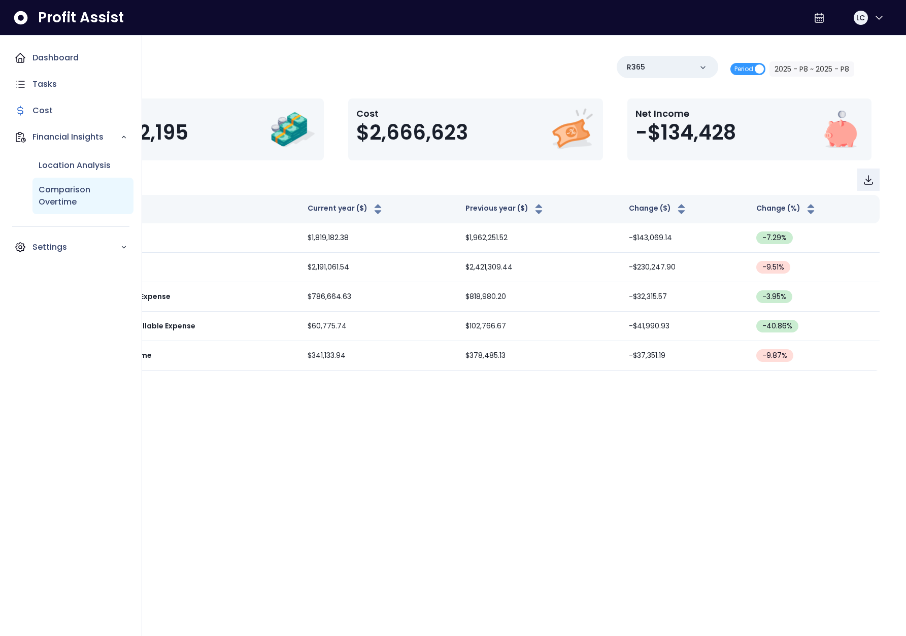
click at [82, 189] on p "Comparison Overtime" at bounding box center [83, 196] width 89 height 24
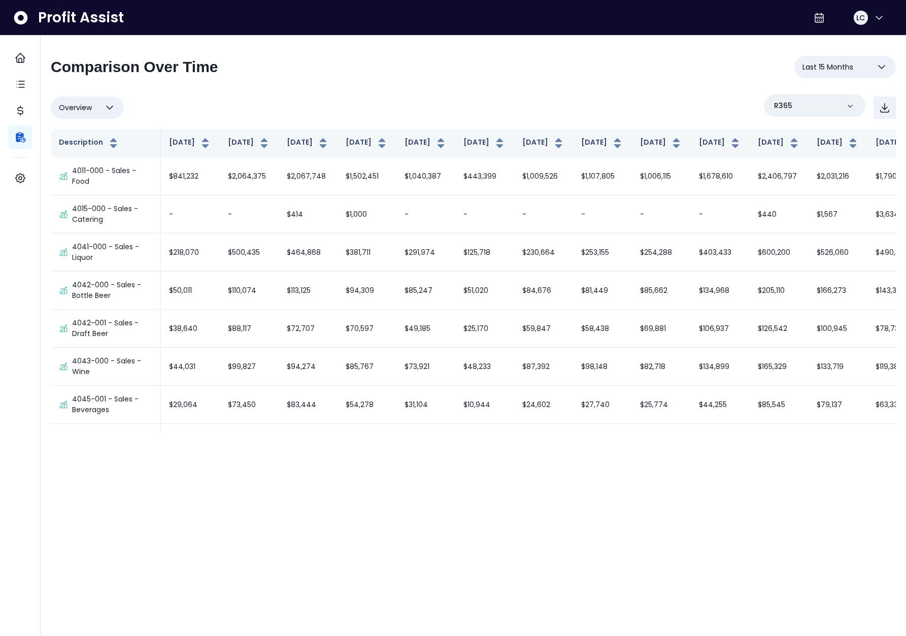
click at [859, 62] on button "Last 15 Months" at bounding box center [845, 67] width 102 height 22
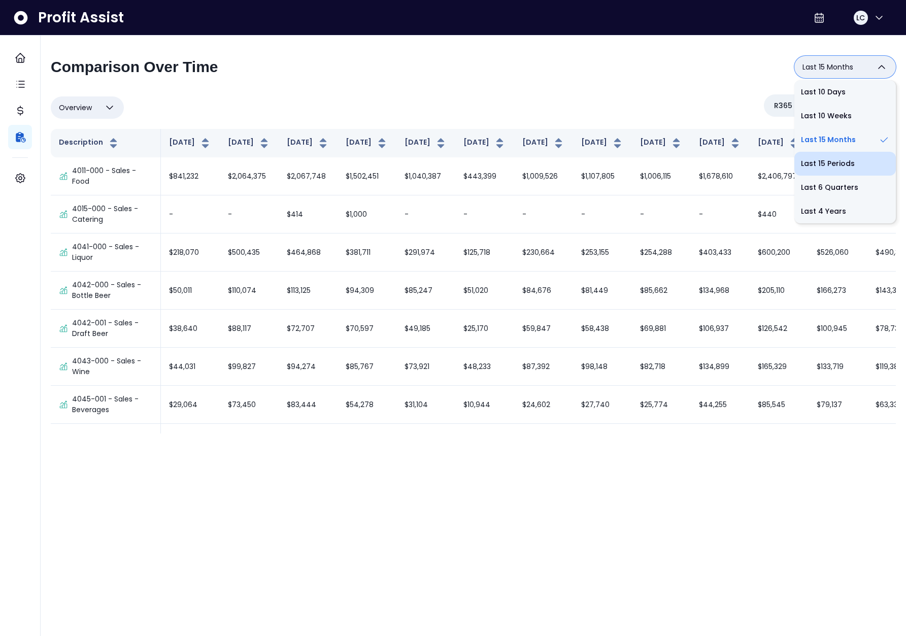
click at [827, 163] on li "Last 15 Periods" at bounding box center [845, 164] width 102 height 24
type input "**********"
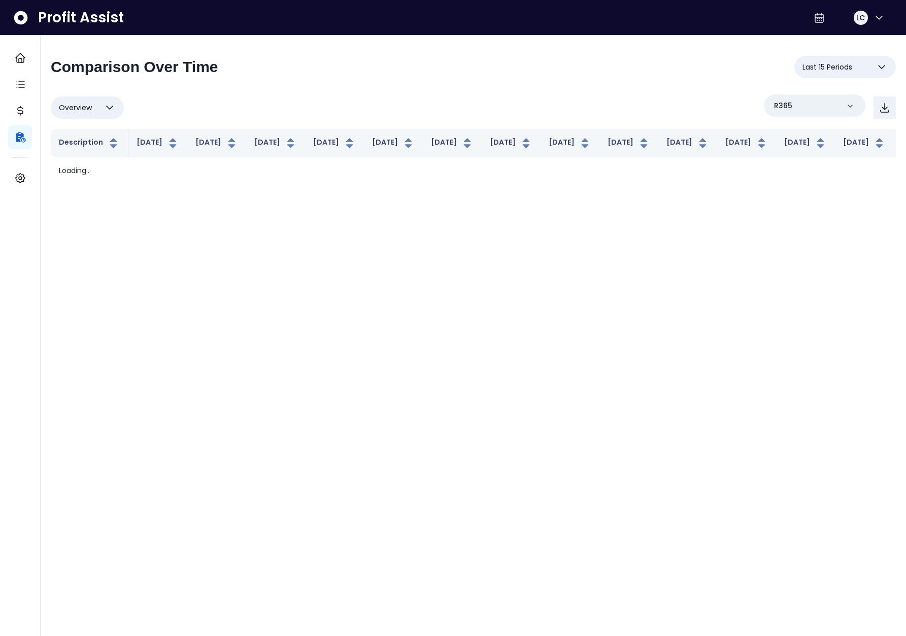
click at [586, 97] on div "Overview Overview % of cost % of sales % of budget ******** R365" at bounding box center [473, 107] width 845 height 26
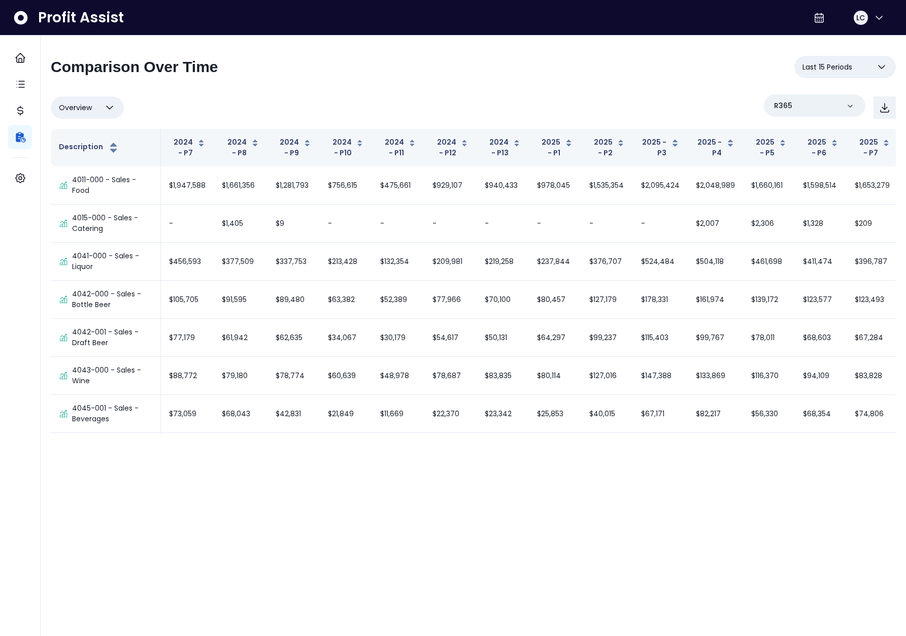
scroll to position [7740, 0]
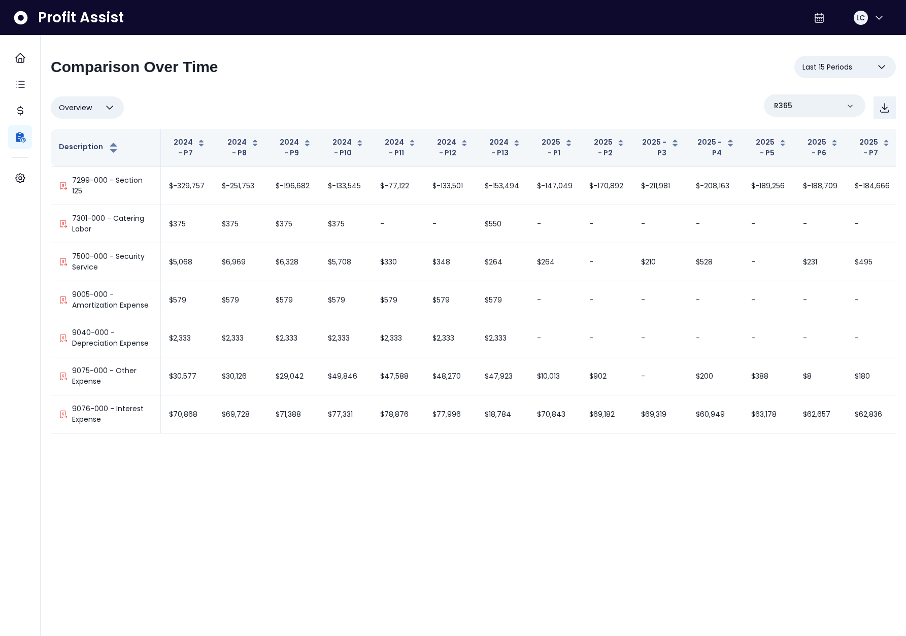
click at [554, 93] on div "**********" at bounding box center [473, 245] width 845 height 378
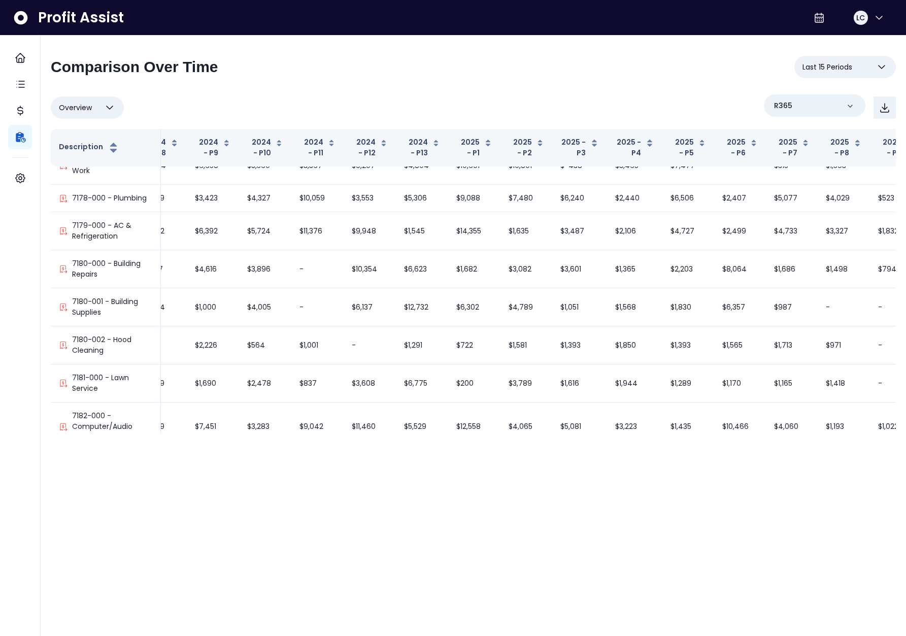
scroll to position [7903, 81]
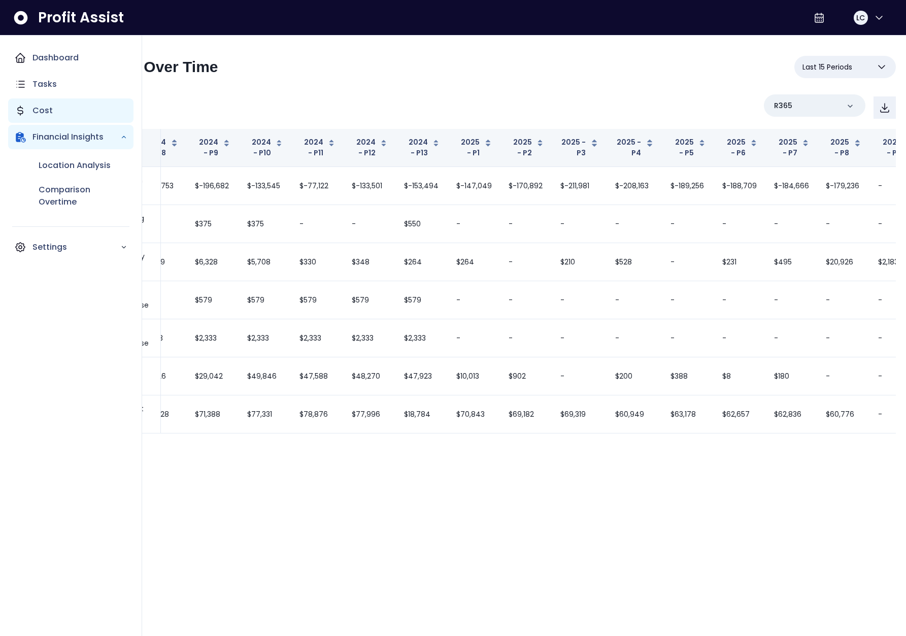
click at [34, 111] on p "Cost" at bounding box center [42, 111] width 20 height 12
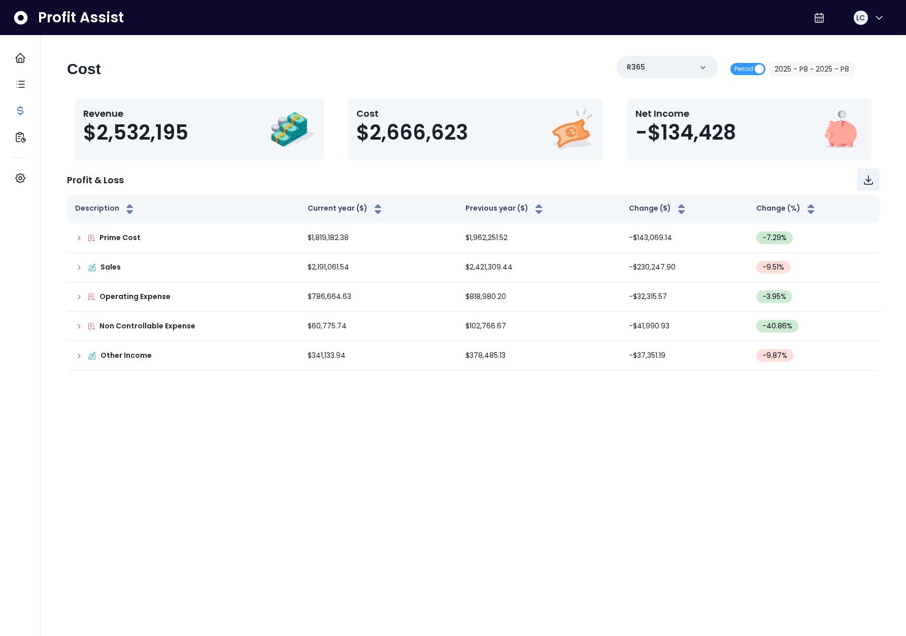
drag, startPoint x: 667, startPoint y: 63, endPoint x: 665, endPoint y: 81, distance: 17.9
click at [667, 62] on div "R365" at bounding box center [668, 67] width 102 height 22
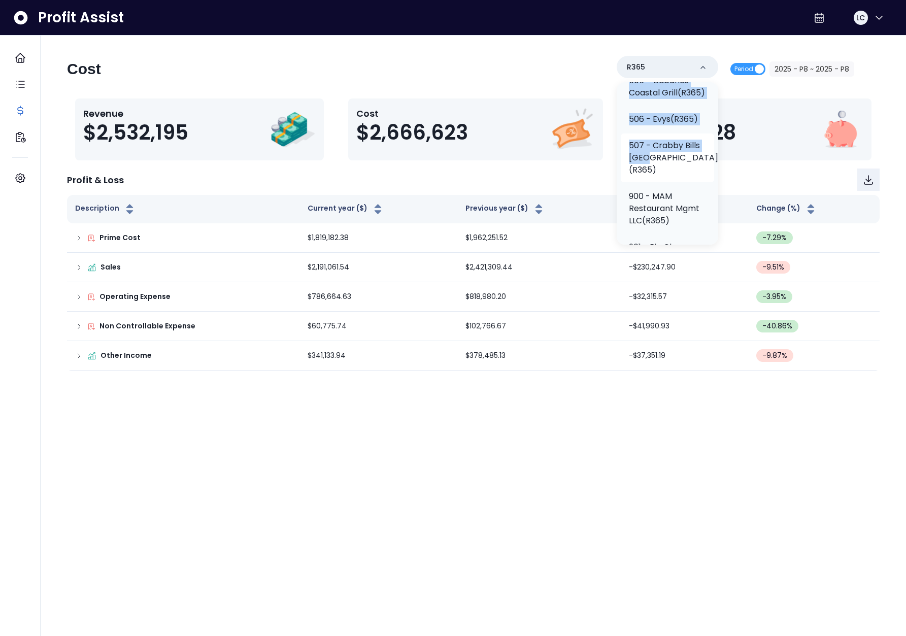
scroll to position [522, 0]
drag, startPoint x: 667, startPoint y: 163, endPoint x: 675, endPoint y: 181, distance: 19.3
click at [664, 176] on p "507 - Crabby Bills [GEOGRAPHIC_DATA](R365)" at bounding box center [673, 157] width 89 height 37
